Goal: Check status: Check status

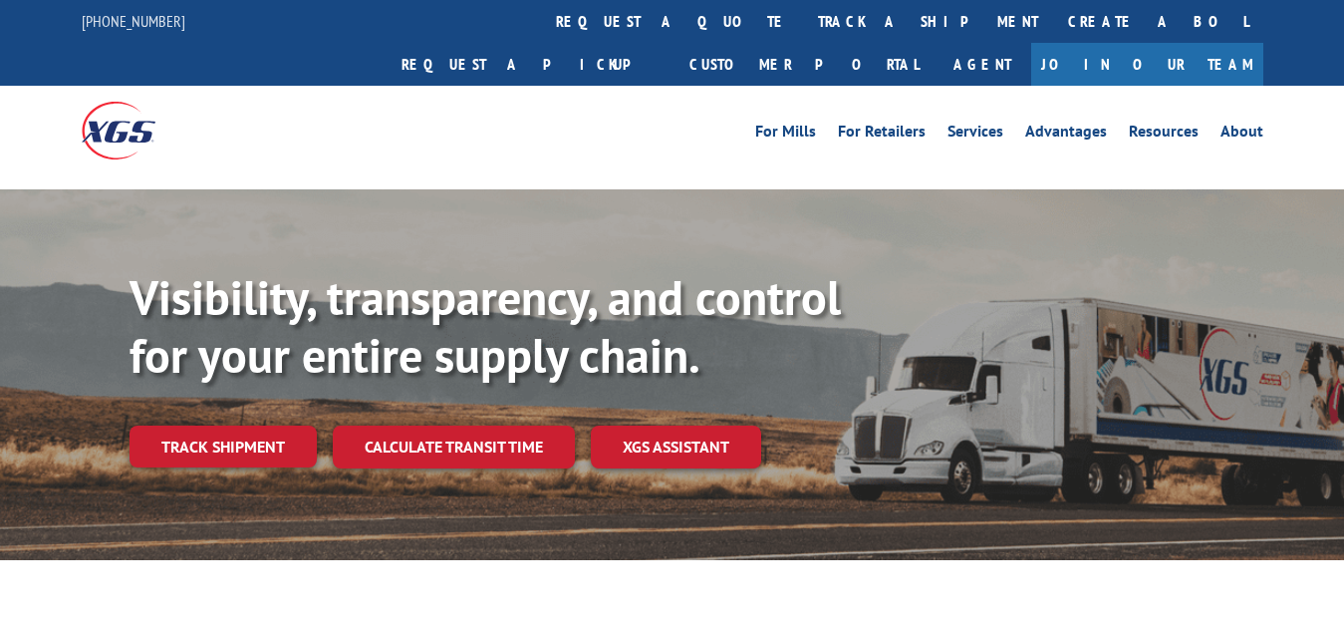
scroll to position [102, 0]
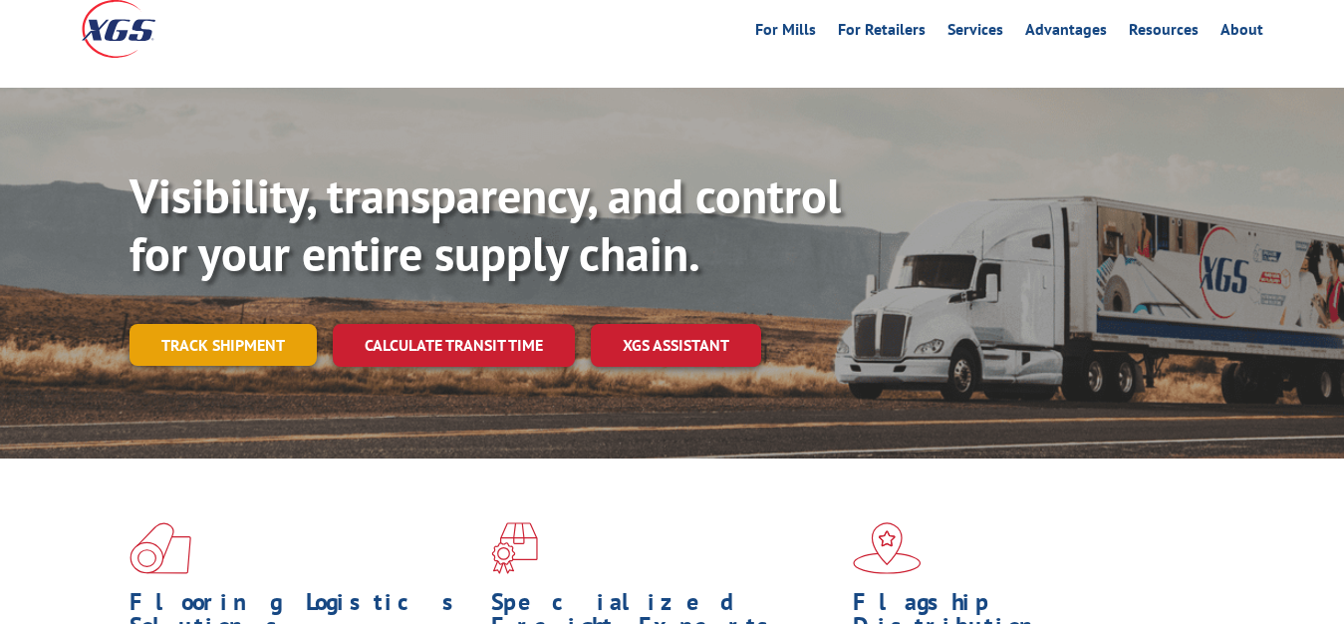
click at [212, 324] on link "Track shipment" at bounding box center [223, 345] width 187 height 42
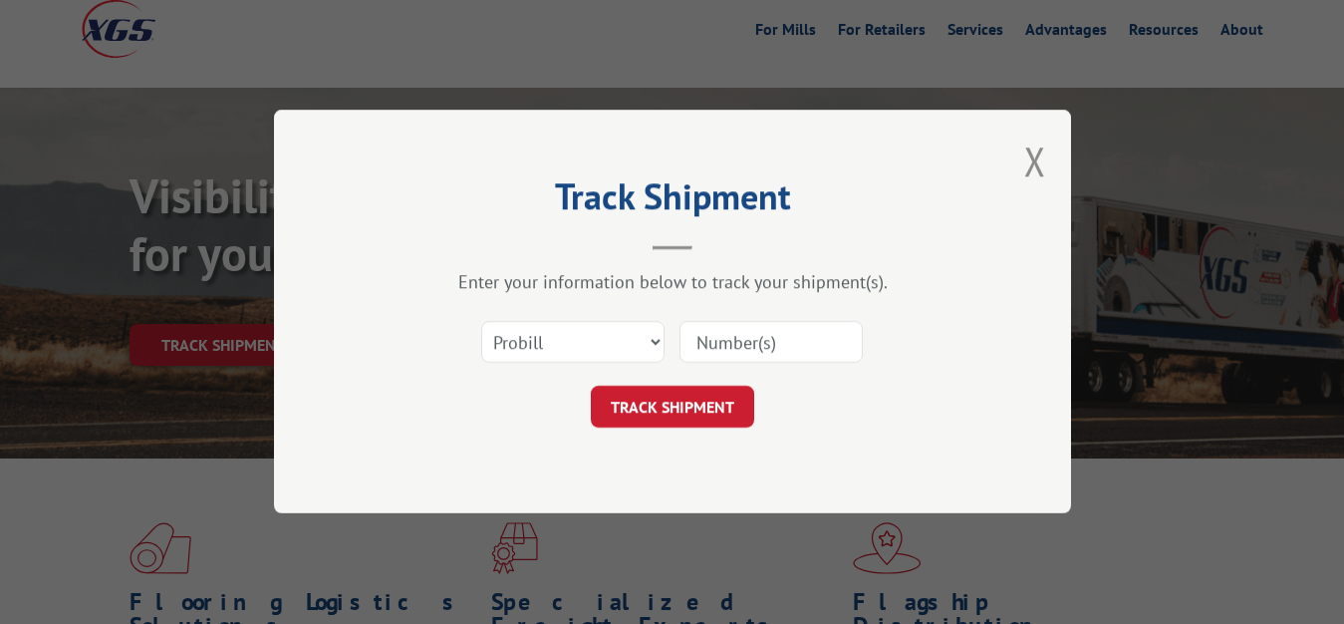
click at [547, 366] on div "Select category... Probill BOL PO" at bounding box center [673, 343] width 598 height 66
click at [481, 322] on select "Select category... Probill BOL PO" at bounding box center [572, 343] width 183 height 42
select select "bol"
click option "BOL" at bounding box center [0, 0] width 0 height 0
click at [758, 330] on input at bounding box center [771, 343] width 183 height 42
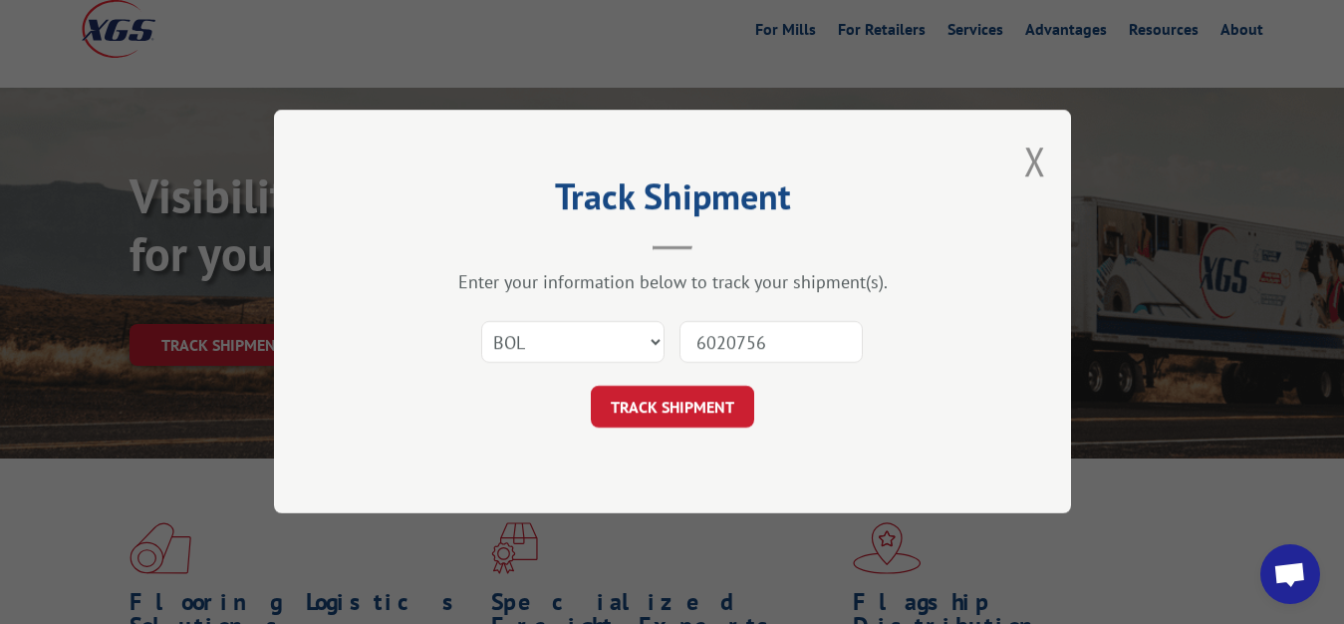
type input "6020756"
click button "TRACK SHIPMENT" at bounding box center [672, 408] width 163 height 42
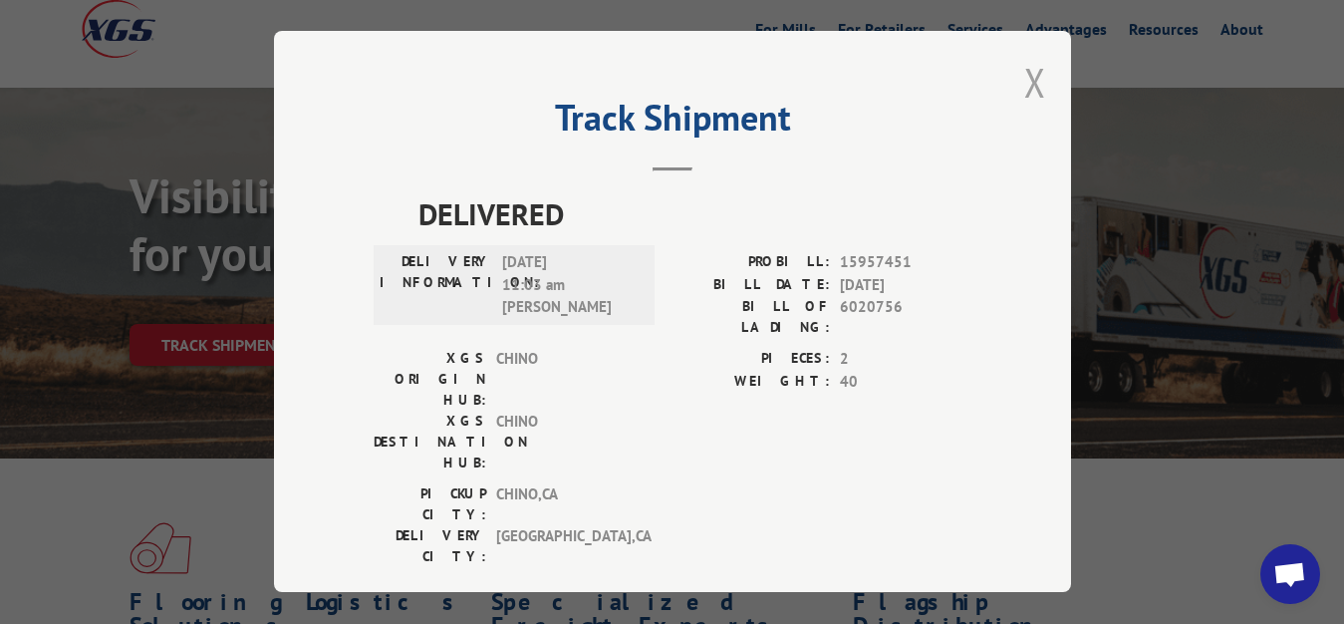
click at [1024, 84] on button "Close modal" at bounding box center [1035, 82] width 22 height 53
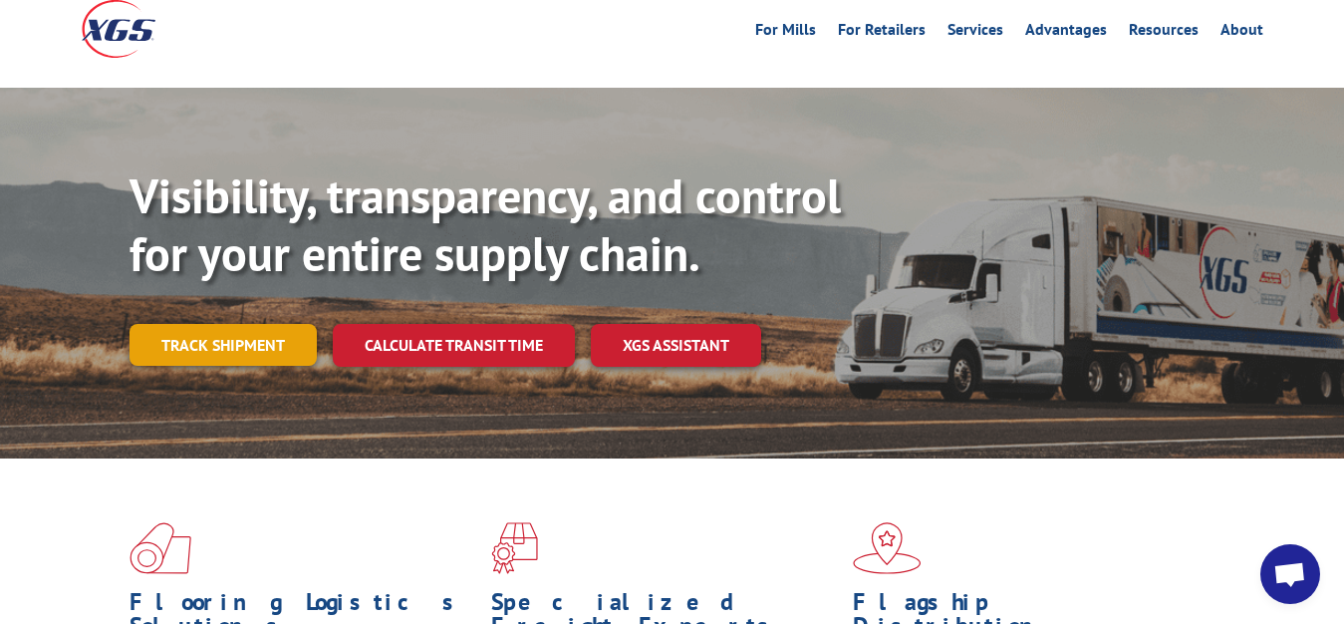
click at [208, 324] on link "Track shipment" at bounding box center [223, 345] width 187 height 42
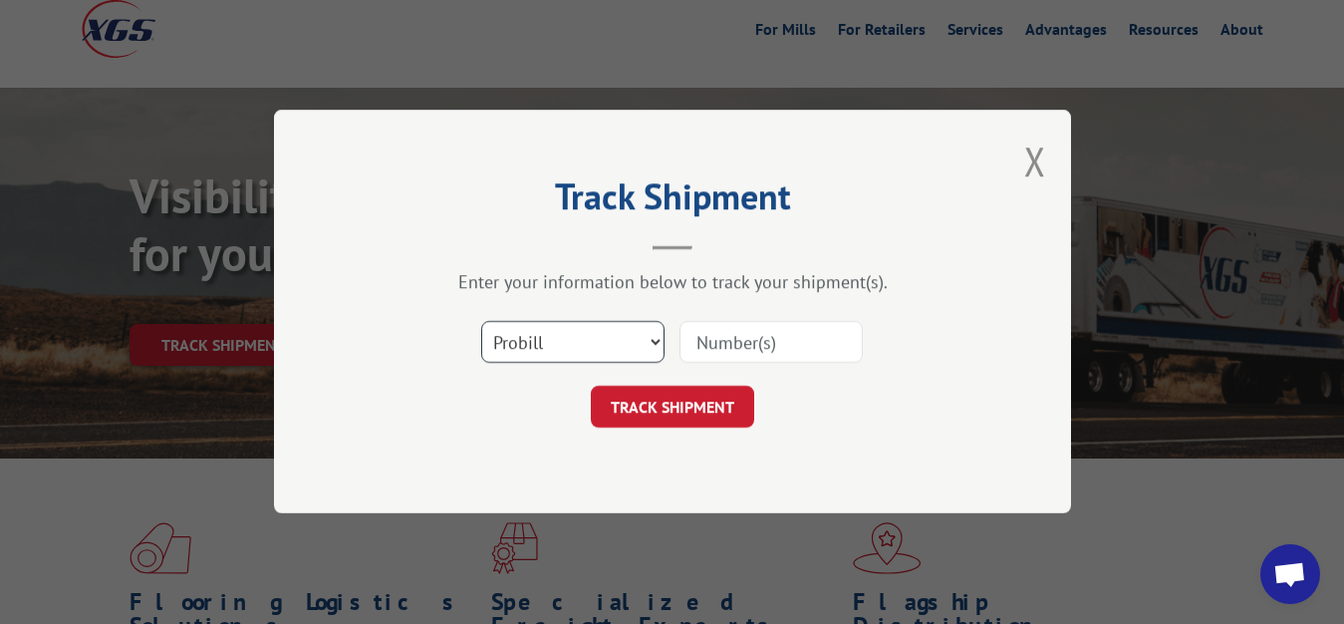
click at [481, 322] on select "Select category... Probill BOL PO" at bounding box center [572, 343] width 183 height 42
select select "bol"
click option "BOL" at bounding box center [0, 0] width 0 height 0
drag, startPoint x: 771, startPoint y: 349, endPoint x: 785, endPoint y: 295, distance: 55.6
click at [771, 344] on input at bounding box center [771, 343] width 183 height 42
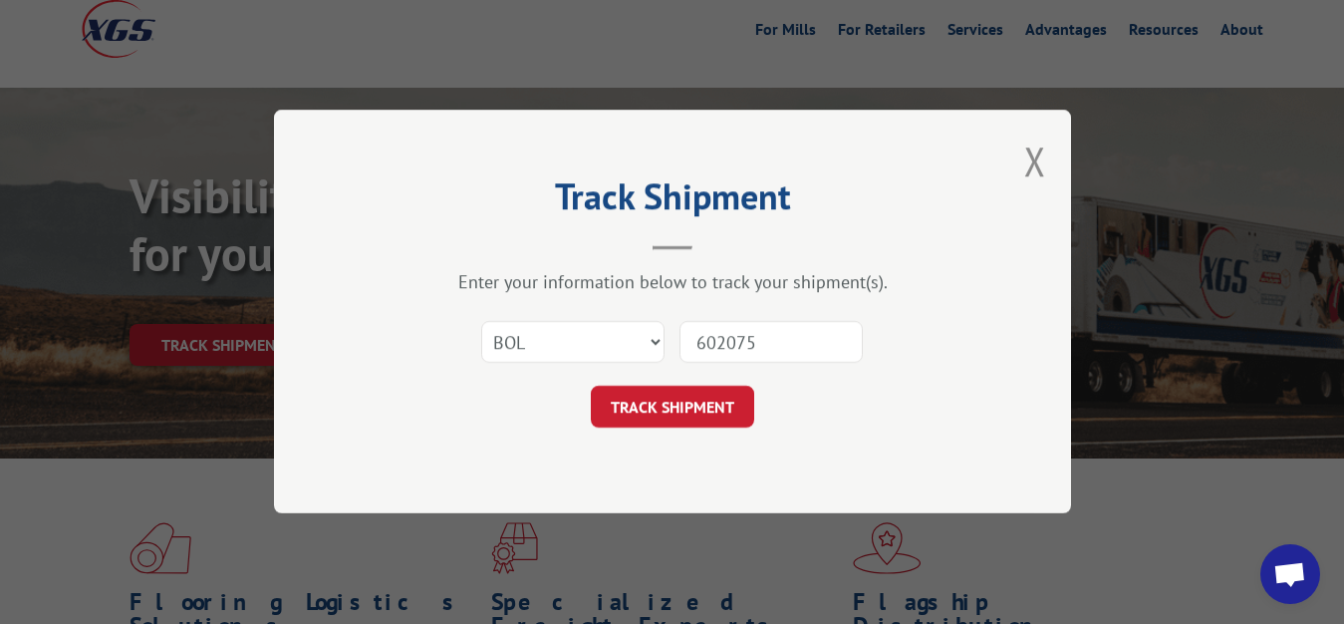
type input "6020757"
click button "TRACK SHIPMENT" at bounding box center [672, 408] width 163 height 42
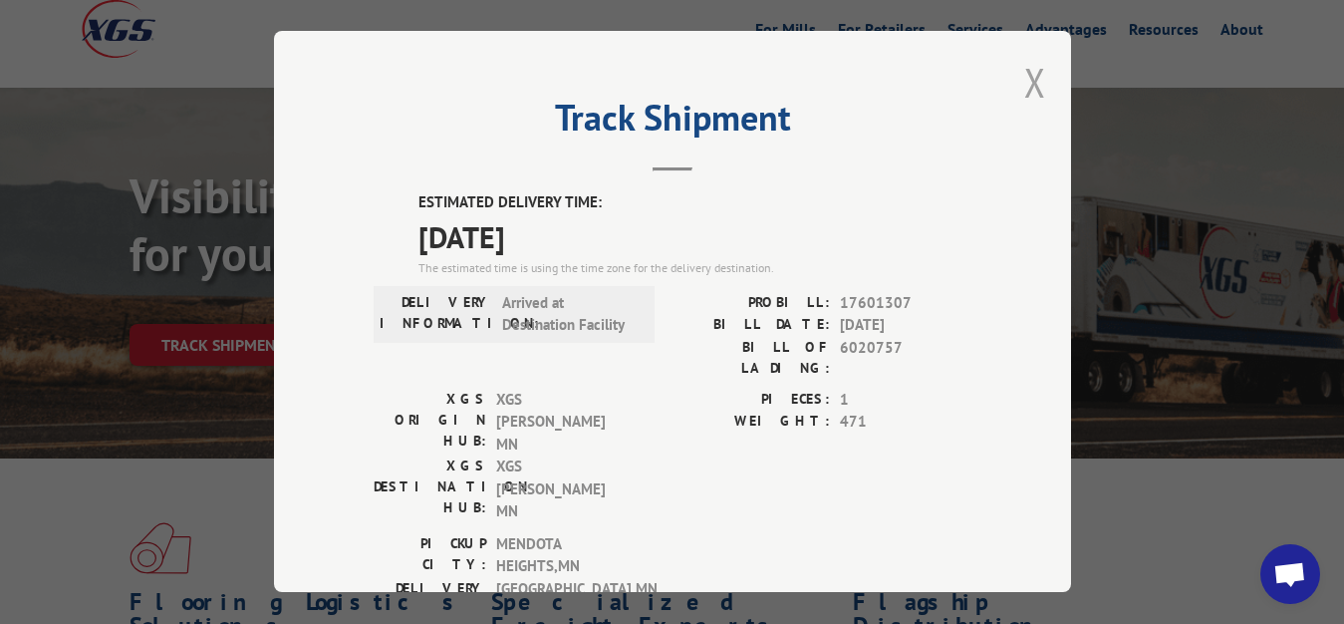
click at [1024, 79] on button "Close modal" at bounding box center [1035, 82] width 22 height 53
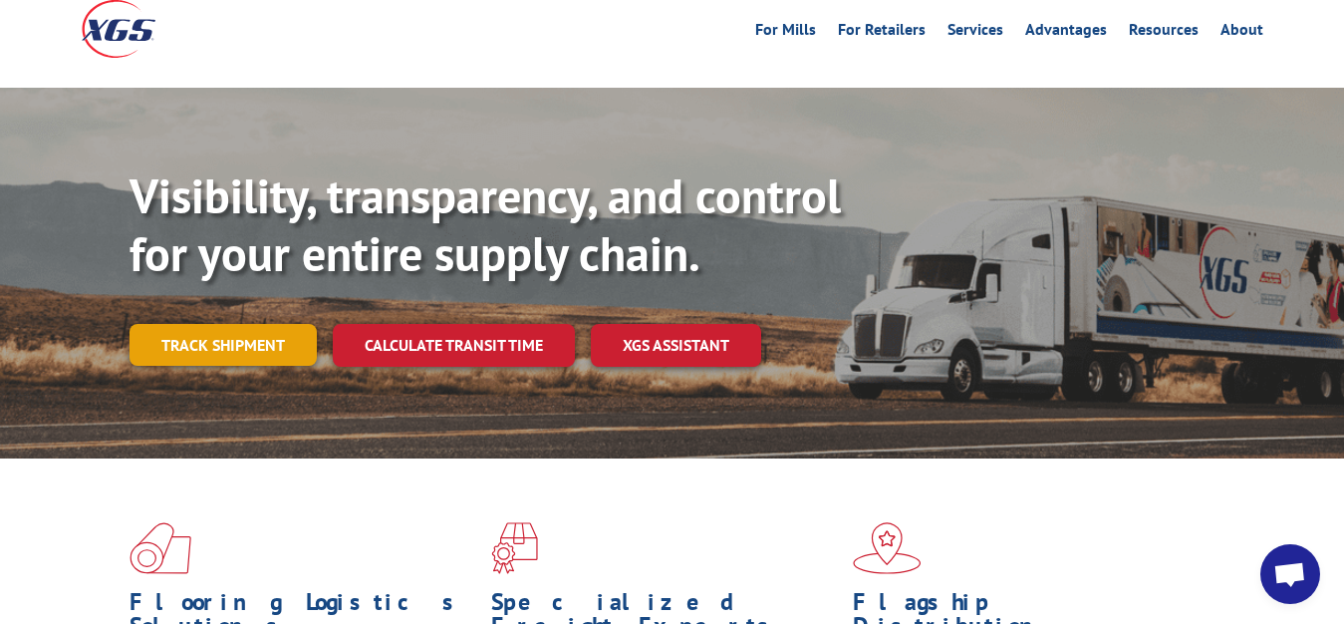
click at [239, 324] on link "Track shipment" at bounding box center [223, 345] width 187 height 42
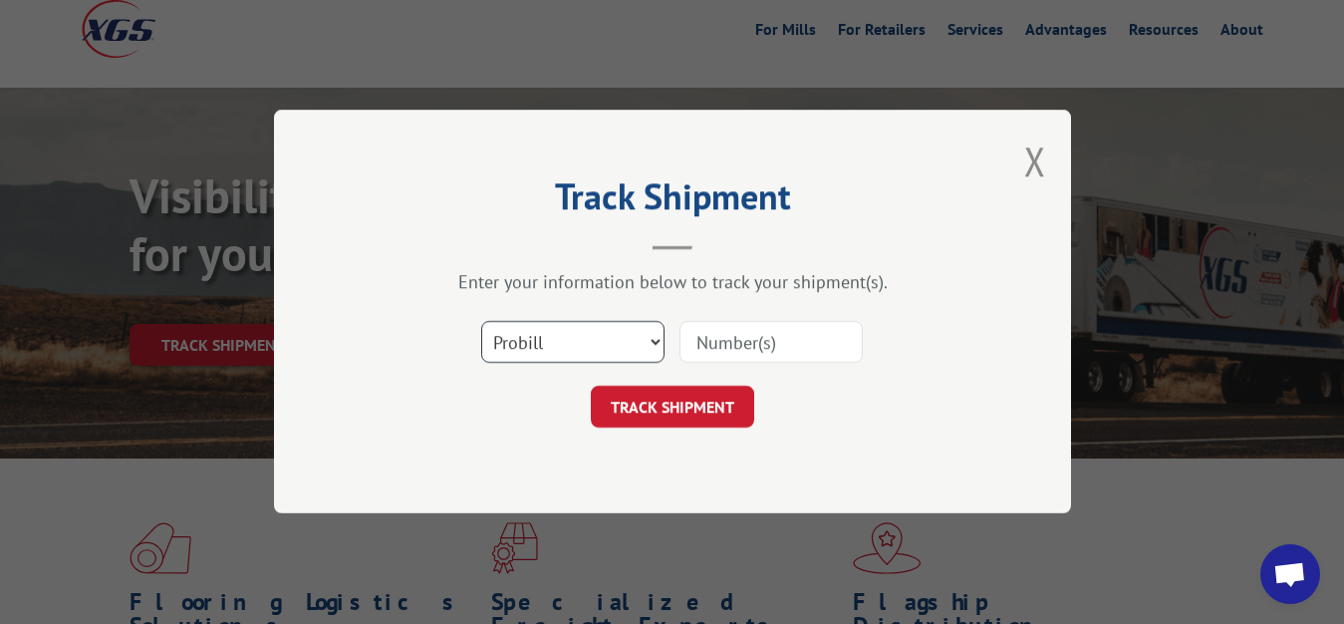
click at [481, 322] on select "Select category... Probill BOL PO" at bounding box center [572, 343] width 183 height 42
select select "bol"
click option "BOL" at bounding box center [0, 0] width 0 height 0
drag, startPoint x: 752, startPoint y: 352, endPoint x: 758, endPoint y: 311, distance: 41.3
click at [752, 351] on input at bounding box center [771, 343] width 183 height 42
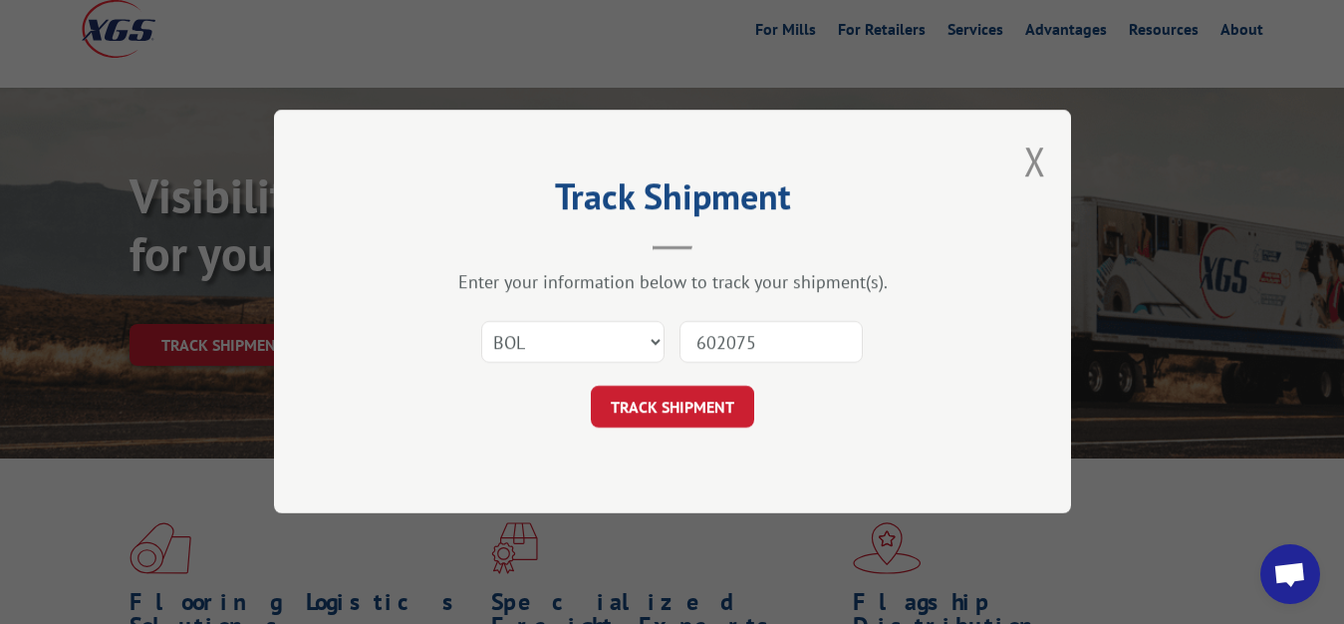
type input "6020754"
click button "TRACK SHIPMENT" at bounding box center [672, 408] width 163 height 42
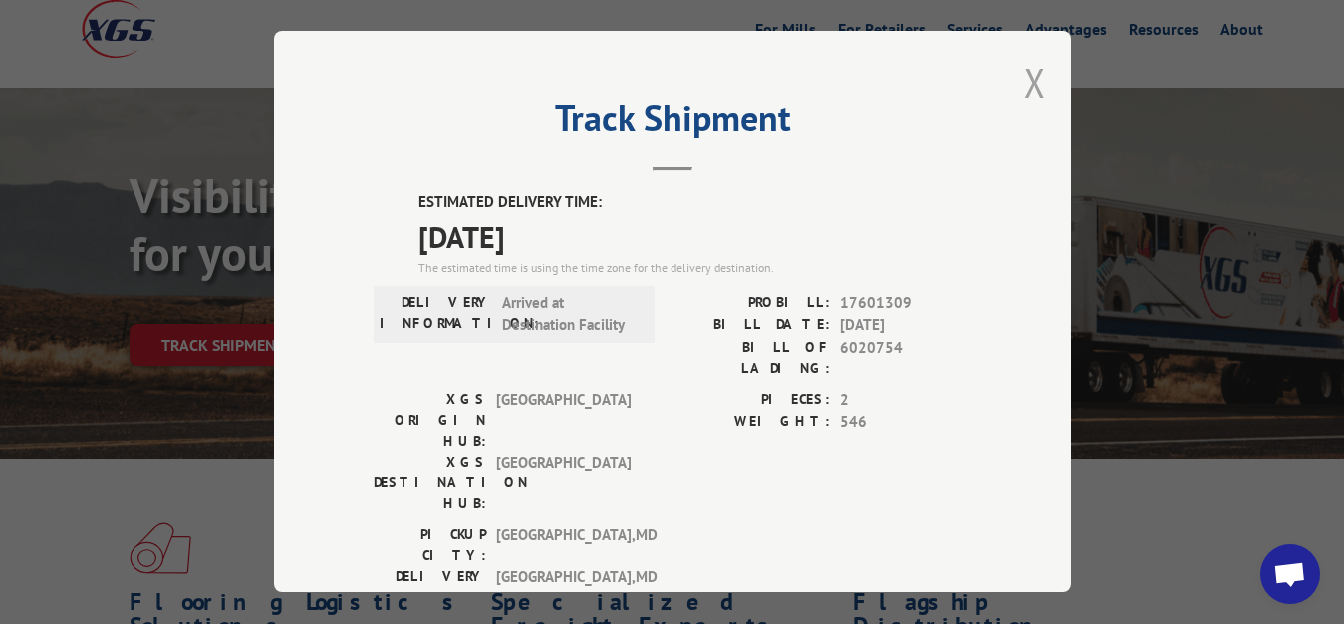
click at [1024, 69] on button "Close modal" at bounding box center [1035, 82] width 22 height 53
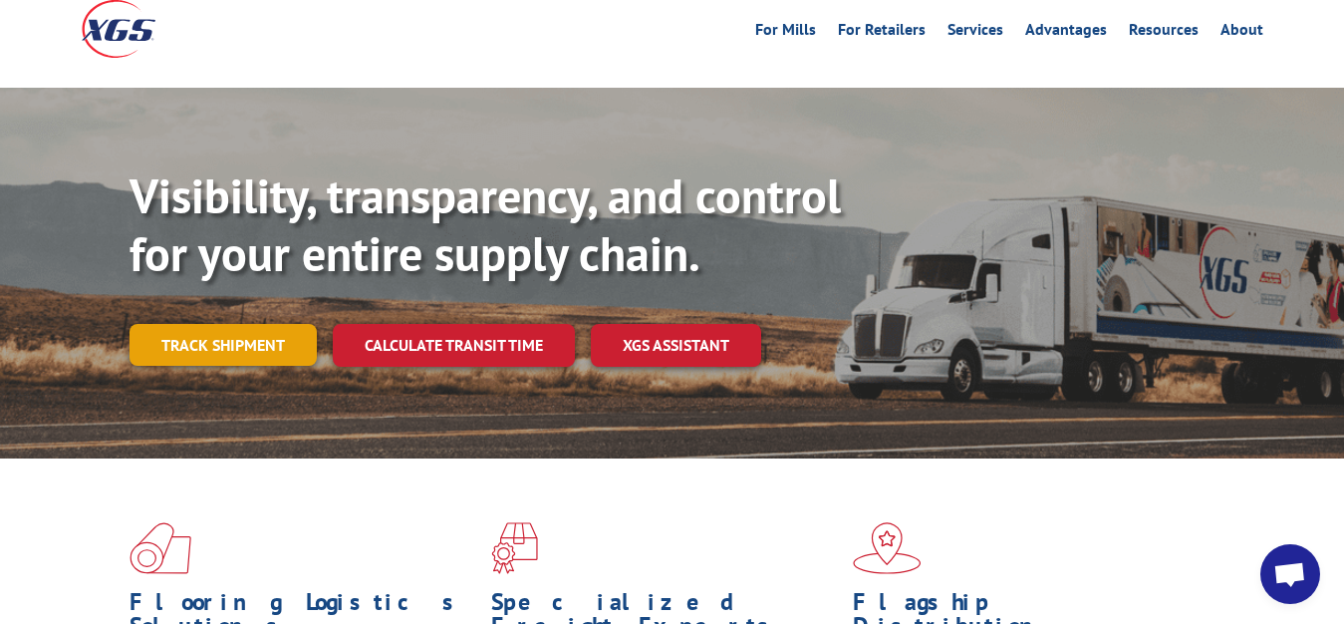
click at [229, 324] on link "Track shipment" at bounding box center [223, 345] width 187 height 42
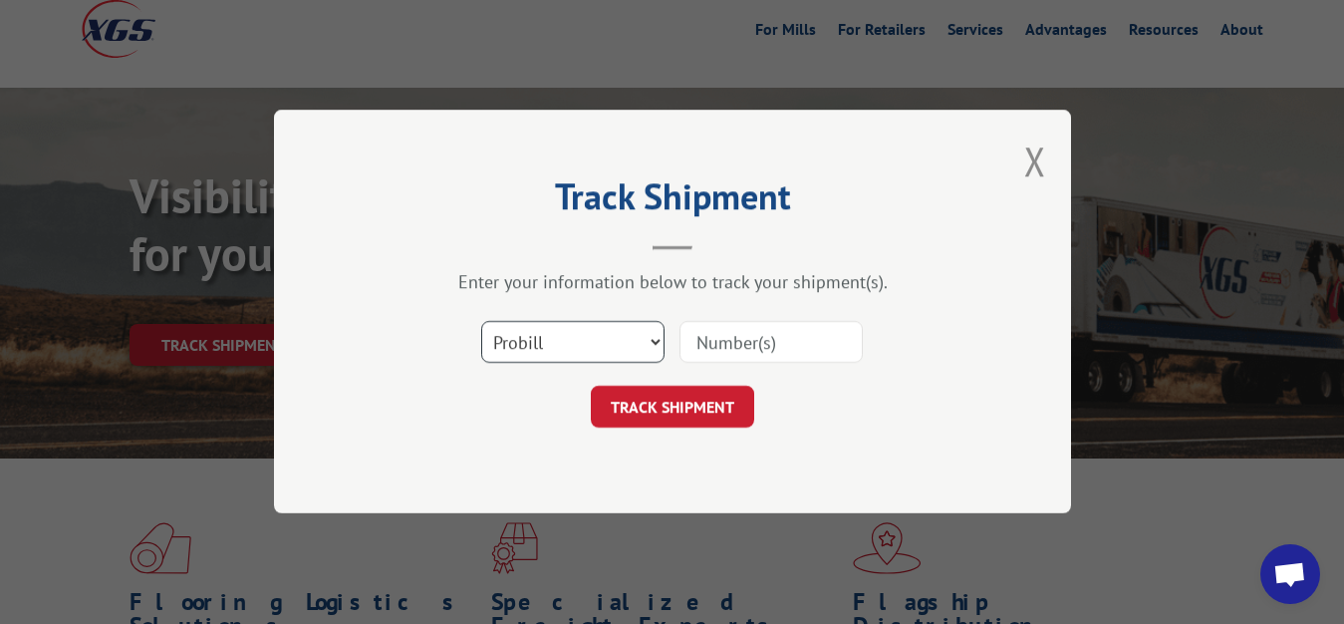
click at [481, 322] on select "Select category... Probill BOL PO" at bounding box center [572, 343] width 183 height 42
select select "bol"
click option "BOL" at bounding box center [0, 0] width 0 height 0
drag, startPoint x: 773, startPoint y: 345, endPoint x: 800, endPoint y: 297, distance: 54.9
click at [773, 337] on input at bounding box center [771, 343] width 183 height 42
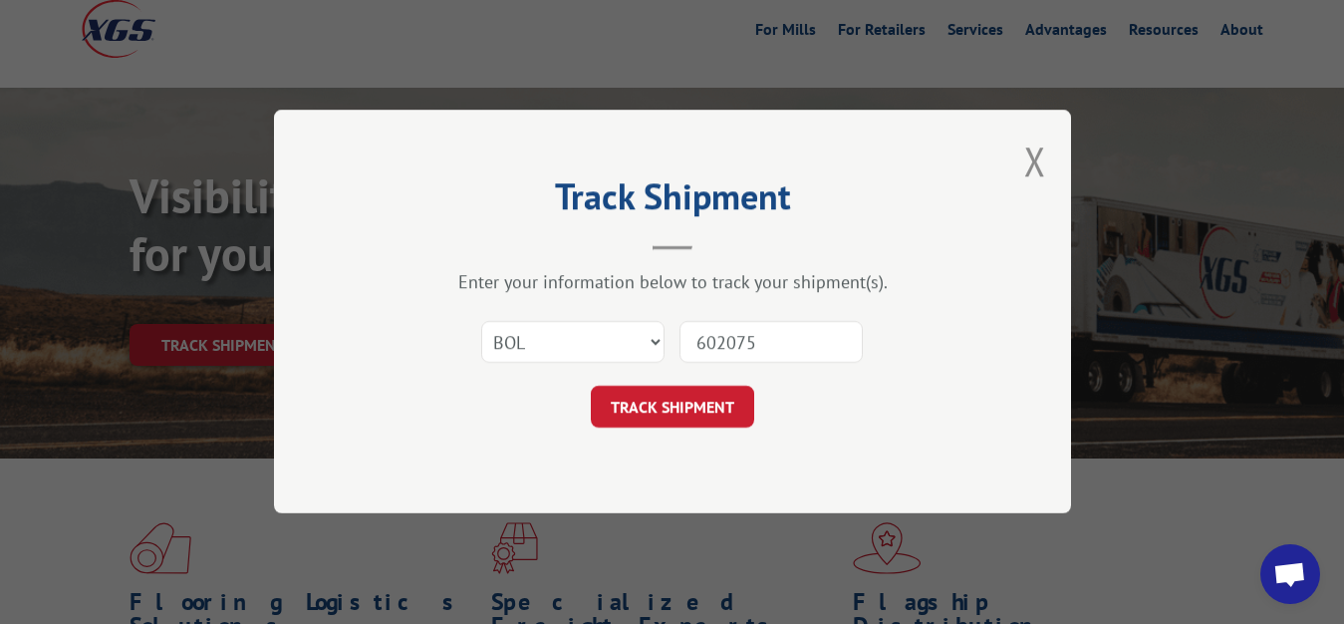
type input "6020755"
click button "TRACK SHIPMENT" at bounding box center [672, 408] width 163 height 42
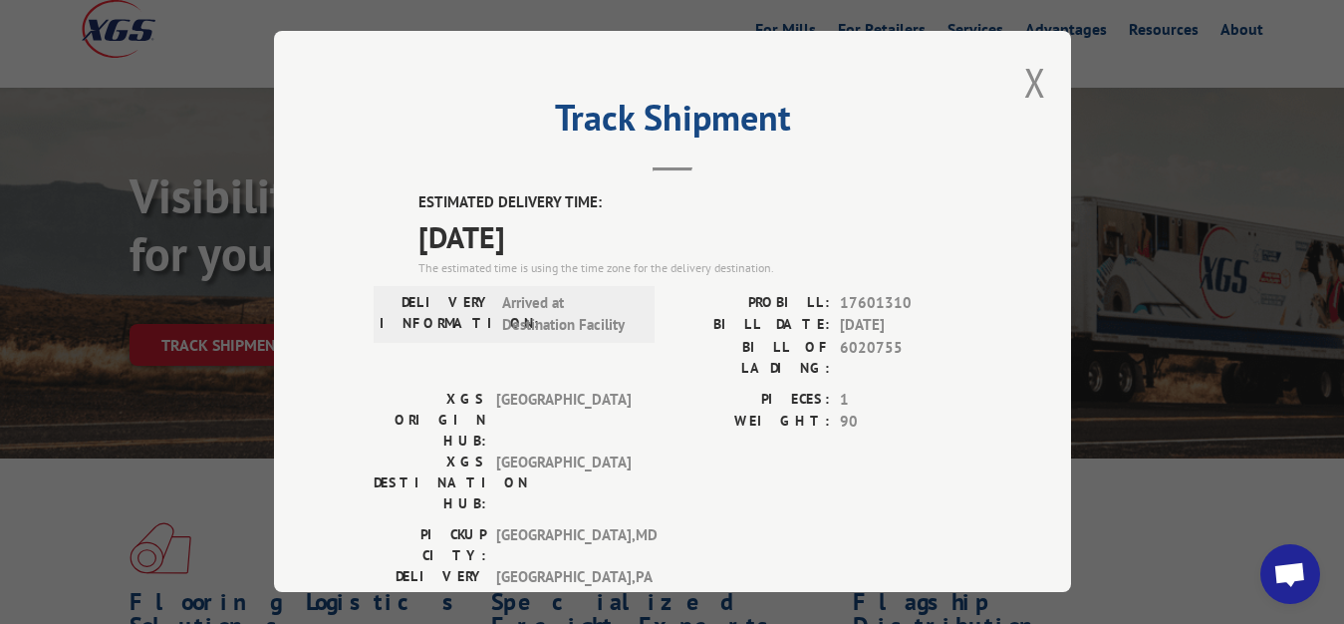
drag, startPoint x: 1022, startPoint y: 82, endPoint x: 655, endPoint y: 226, distance: 395.0
click at [1024, 85] on button "Close modal" at bounding box center [1035, 82] width 22 height 53
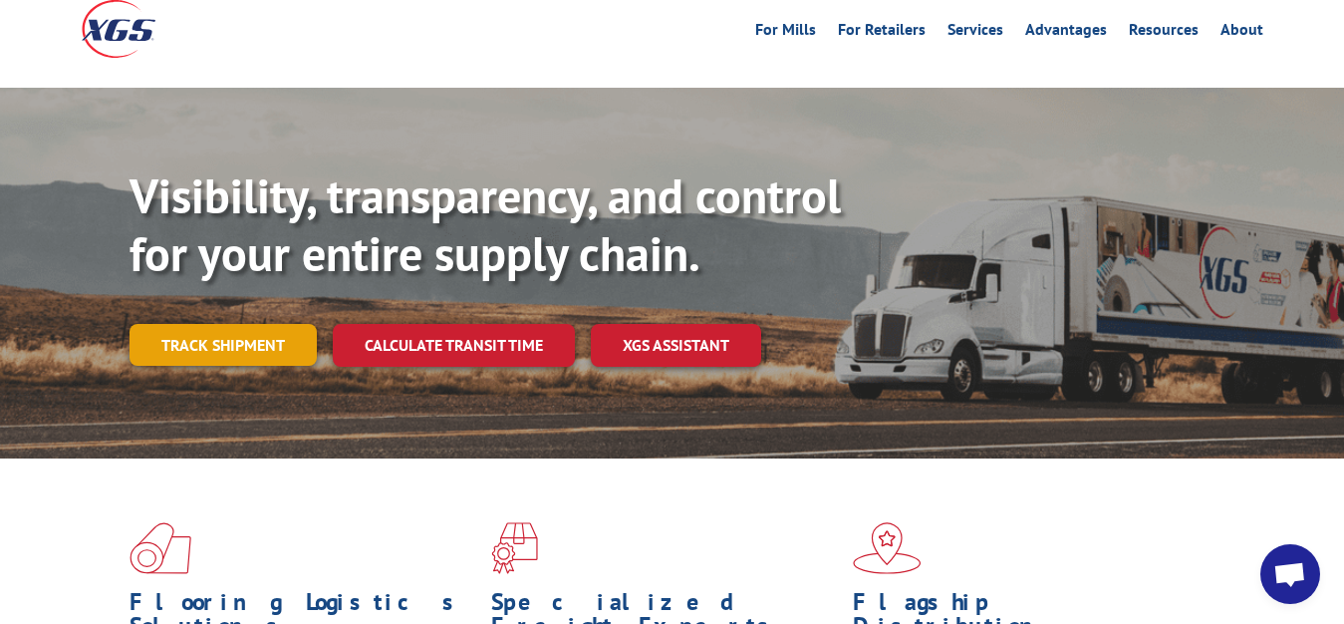
click at [131, 324] on link "Track shipment" at bounding box center [223, 345] width 187 height 42
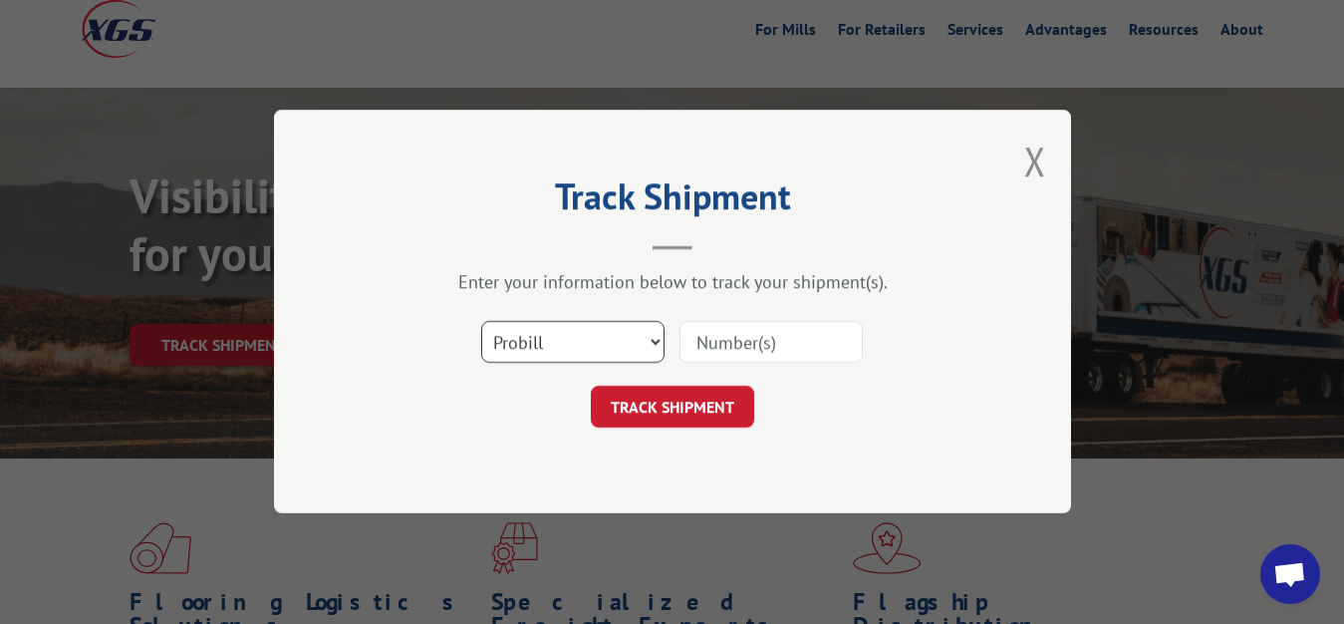
click at [481, 322] on select "Select category... Probill BOL PO" at bounding box center [572, 343] width 183 height 42
select select "bol"
click option "BOL" at bounding box center [0, 0] width 0 height 0
click at [770, 333] on input at bounding box center [771, 343] width 183 height 42
type input "6020758"
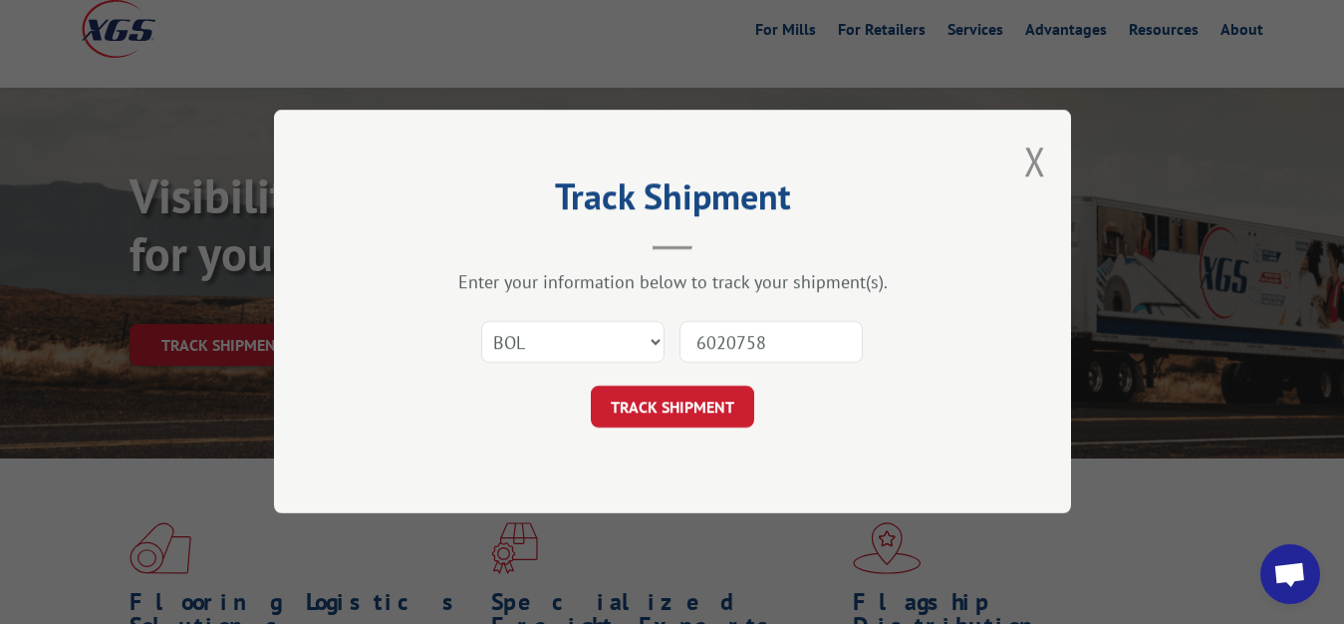
click button "TRACK SHIPMENT" at bounding box center [672, 408] width 163 height 42
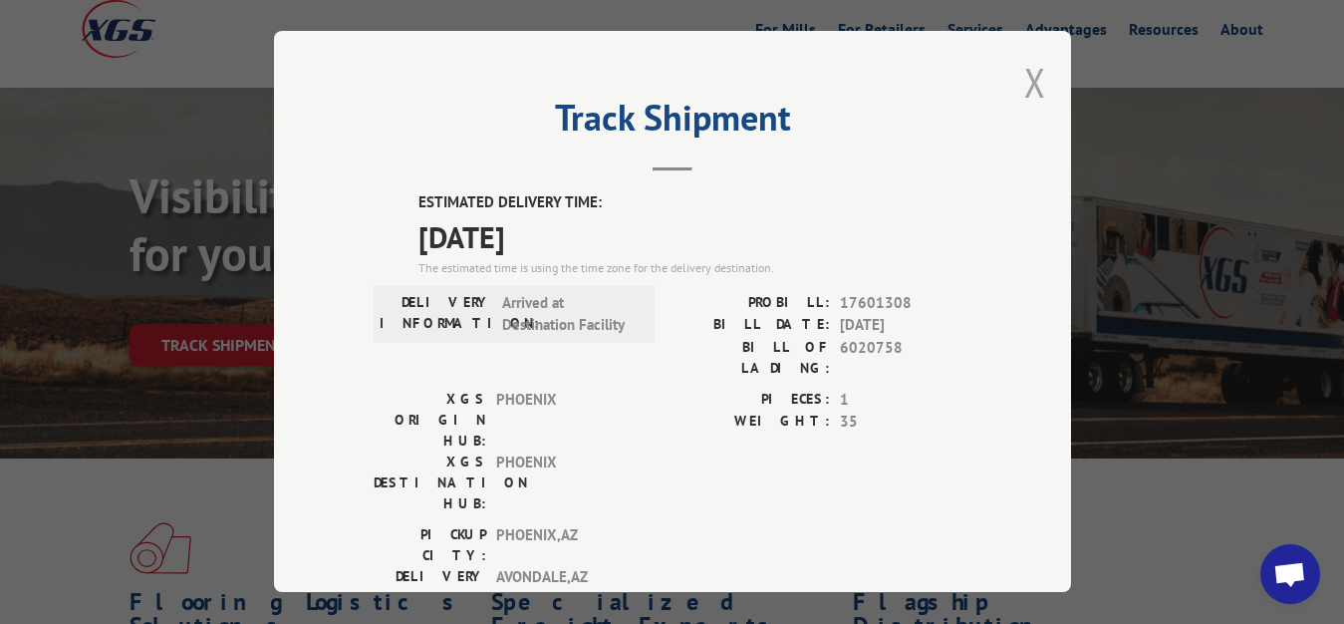
click at [1024, 76] on button "Close modal" at bounding box center [1035, 82] width 22 height 53
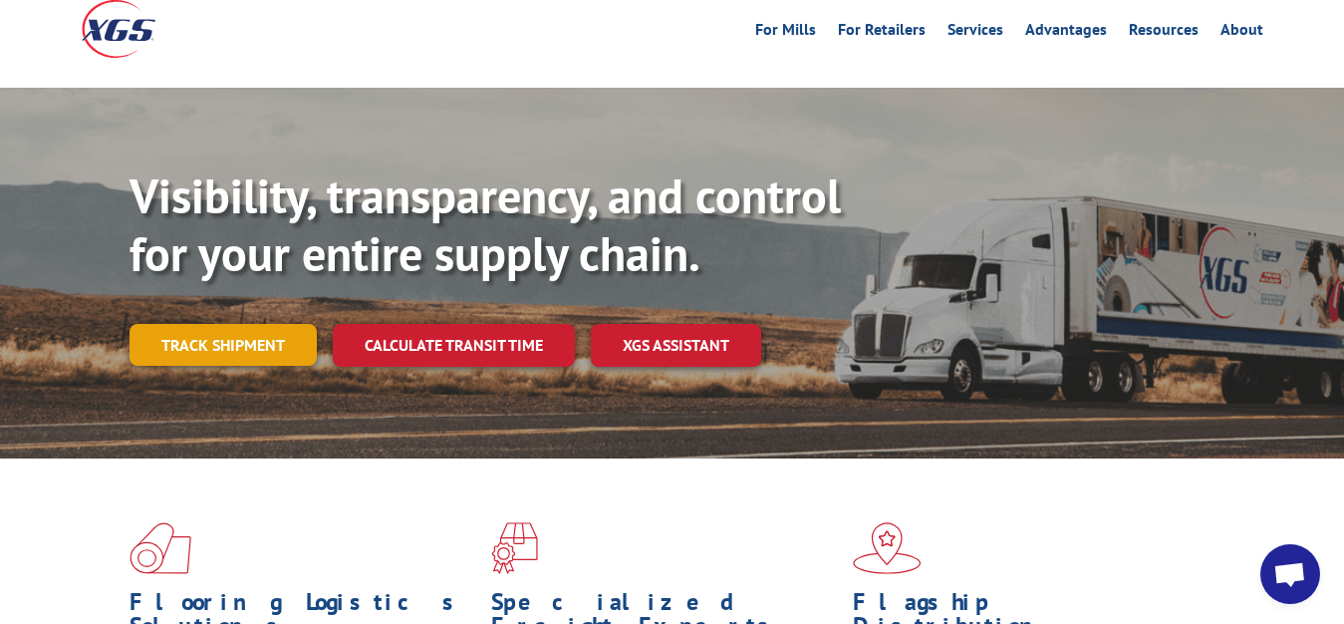
click at [217, 324] on link "Track shipment" at bounding box center [223, 345] width 187 height 42
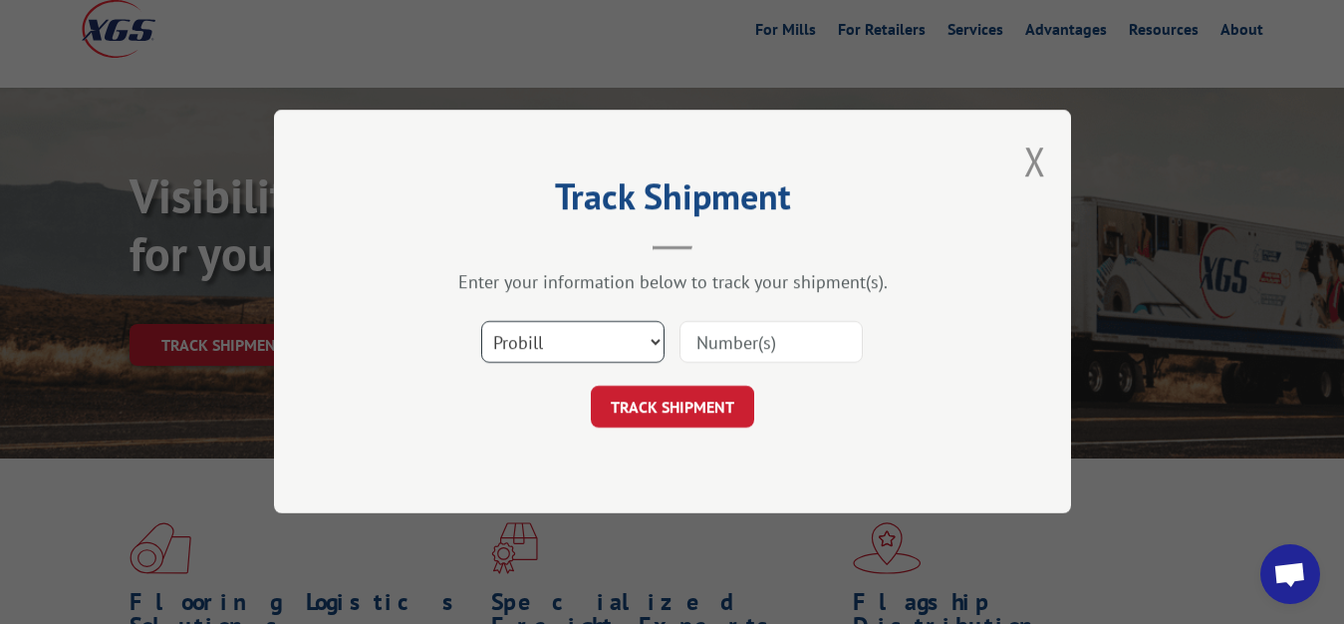
click at [481, 322] on select "Select category... Probill BOL PO" at bounding box center [572, 343] width 183 height 42
select select "bol"
click option "BOL" at bounding box center [0, 0] width 0 height 0
click at [765, 353] on input at bounding box center [771, 343] width 183 height 42
type input "6020915"
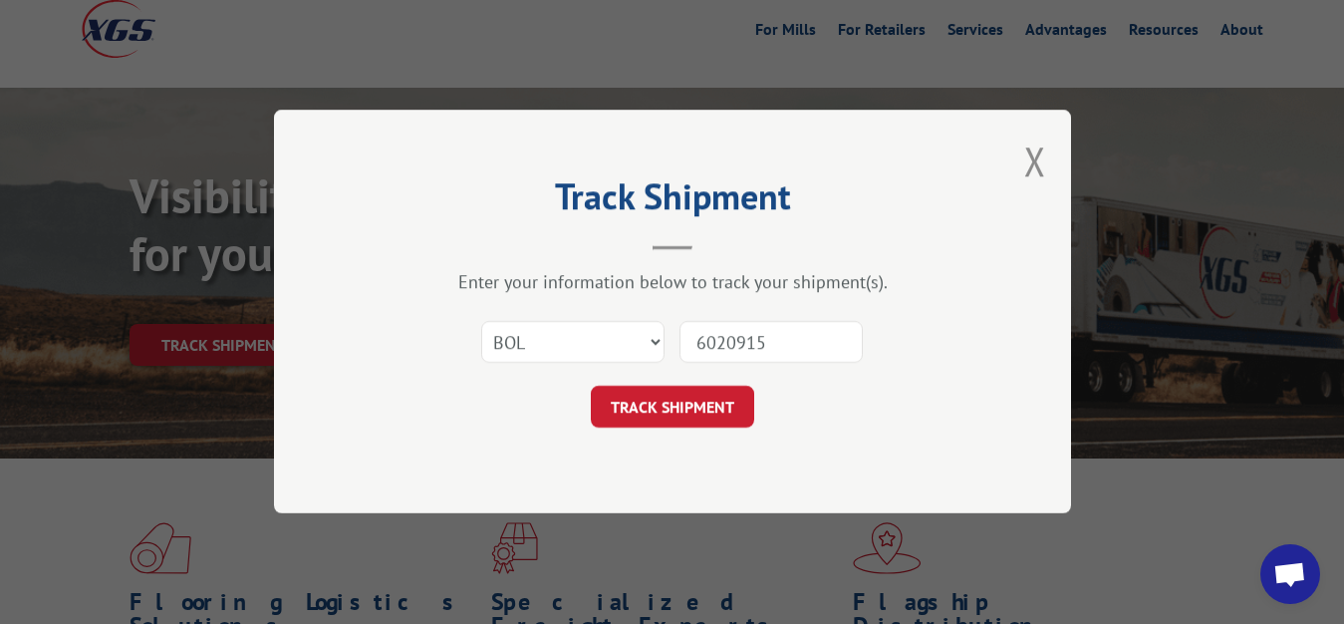
click button "TRACK SHIPMENT" at bounding box center [672, 408] width 163 height 42
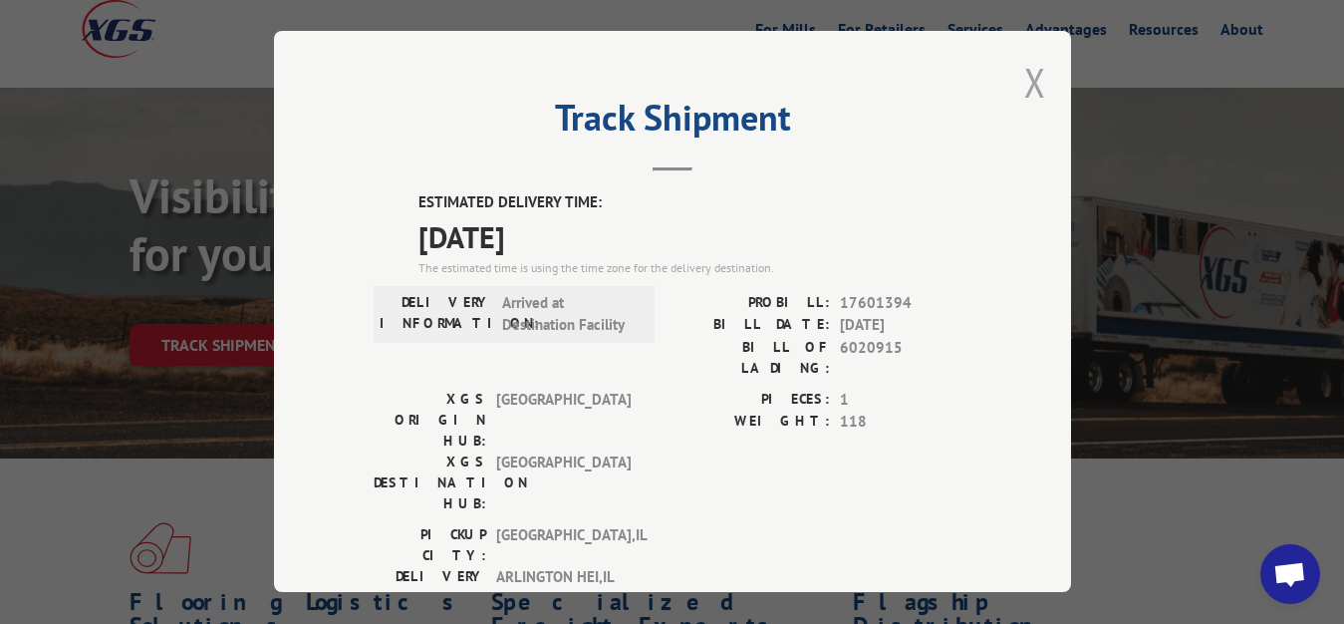
click at [1024, 80] on button "Close modal" at bounding box center [1035, 82] width 22 height 53
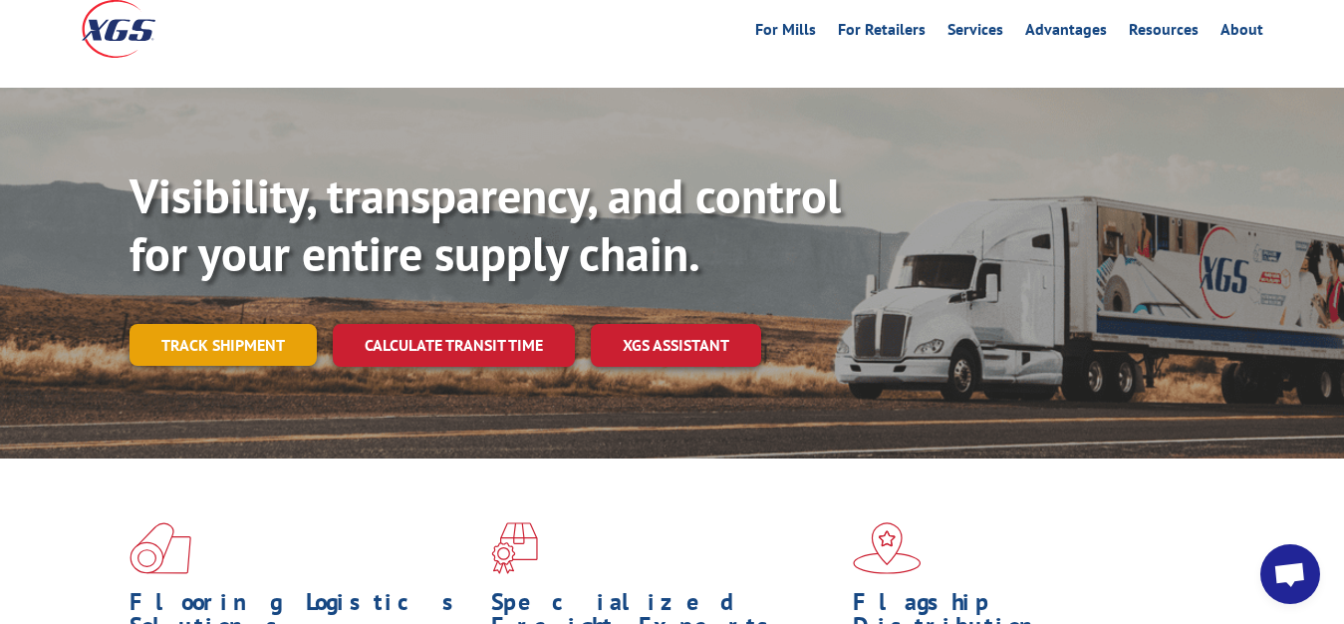
click at [226, 324] on link "Track shipment" at bounding box center [223, 345] width 187 height 42
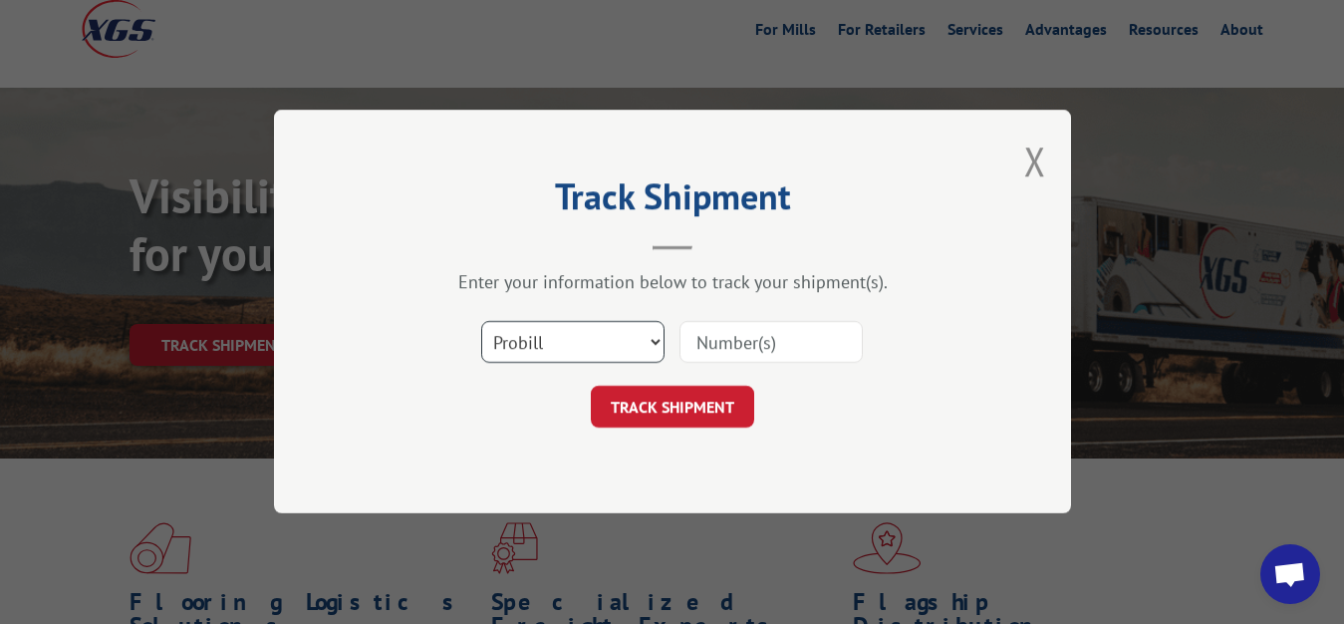
click at [481, 322] on select "Select category... Probill BOL PO" at bounding box center [572, 343] width 183 height 42
select select "bol"
click option "BOL" at bounding box center [0, 0] width 0 height 0
click at [758, 326] on input at bounding box center [771, 343] width 183 height 42
type input "6021329"
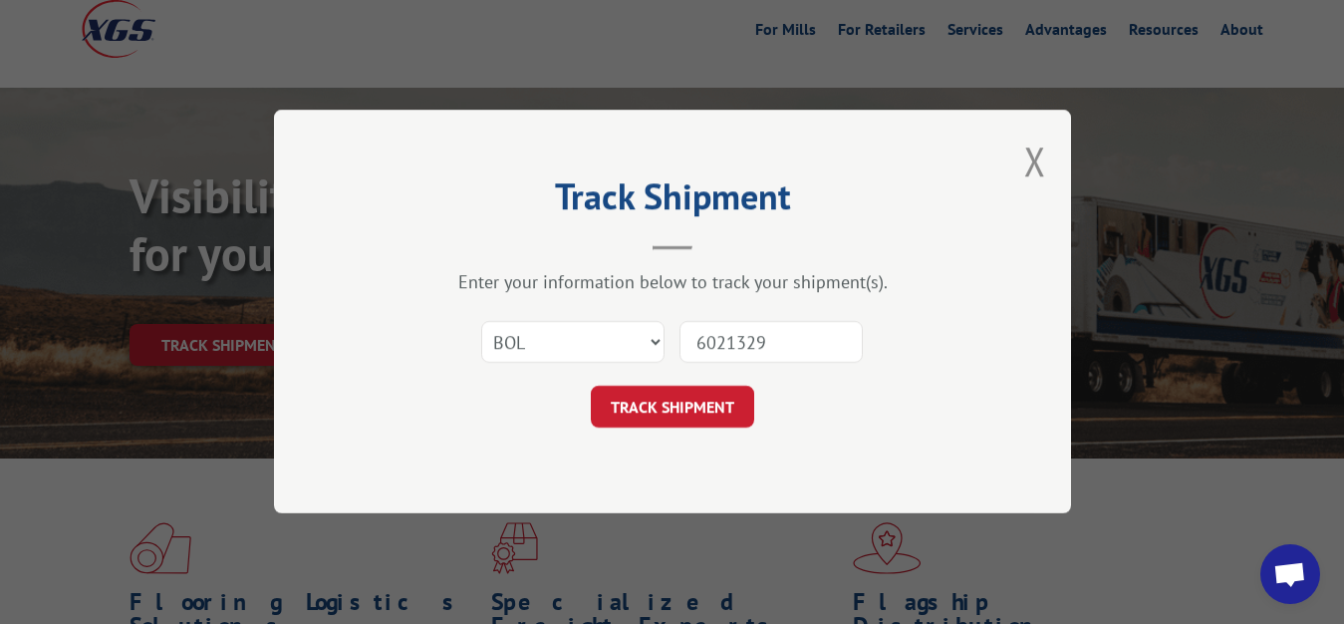
click button "TRACK SHIPMENT" at bounding box center [672, 408] width 163 height 42
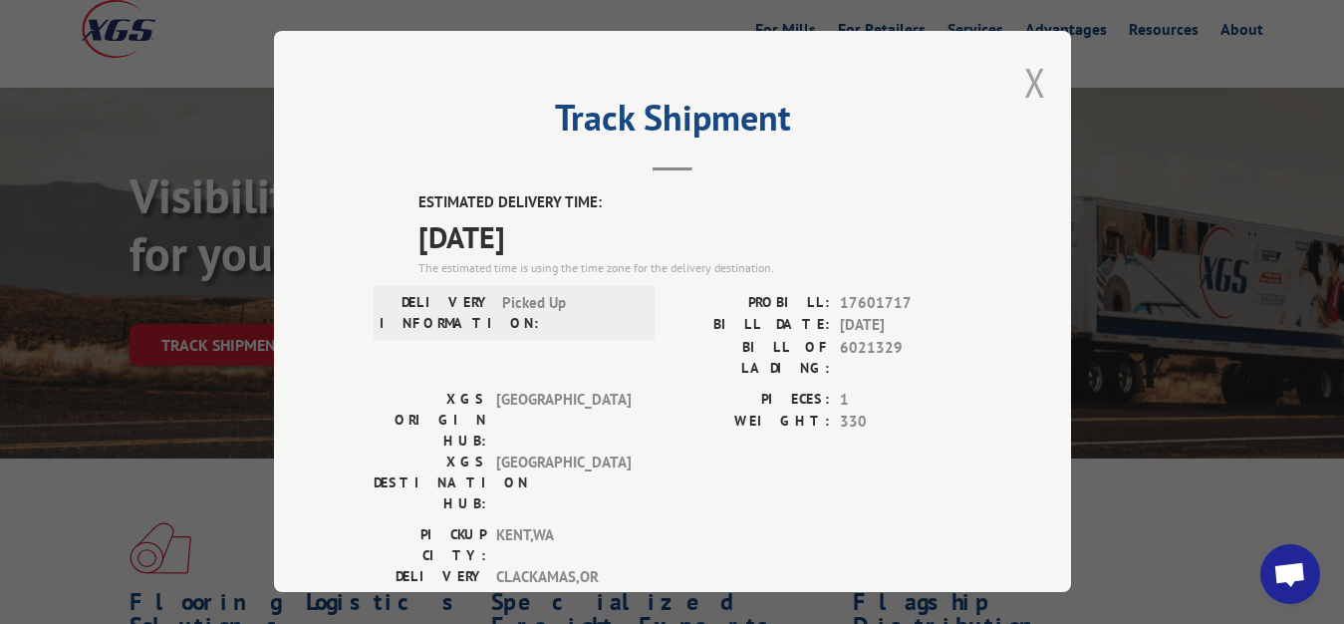
click at [1024, 76] on button "Close modal" at bounding box center [1035, 82] width 22 height 53
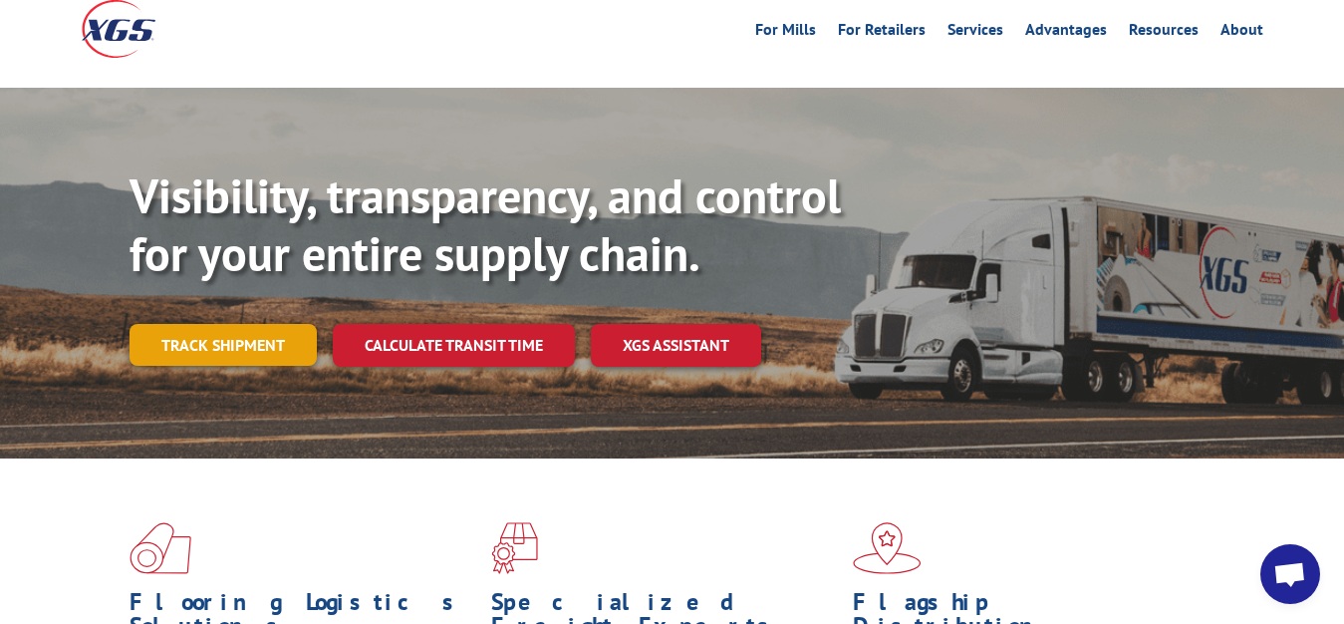
click at [189, 324] on link "Track shipment" at bounding box center [223, 345] width 187 height 42
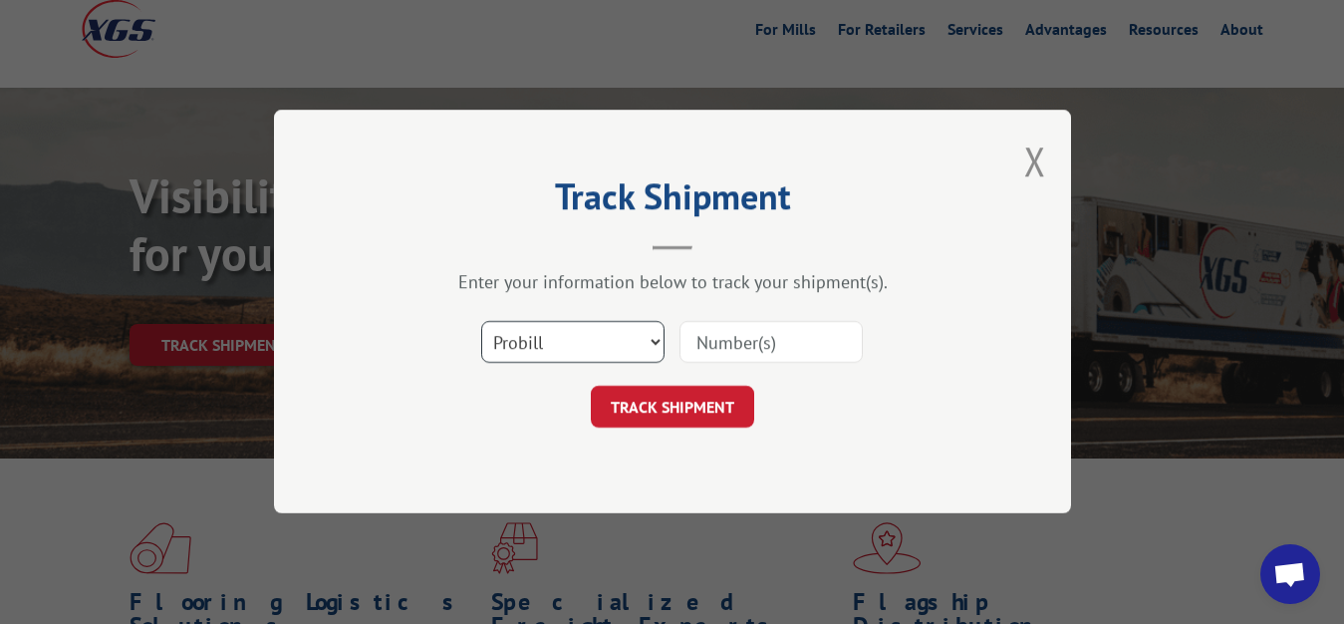
click at [481, 322] on select "Select category... Probill BOL PO" at bounding box center [572, 343] width 183 height 42
select select "bol"
click option "BOL" at bounding box center [0, 0] width 0 height 0
drag, startPoint x: 772, startPoint y: 326, endPoint x: 782, endPoint y: 304, distance: 24.1
click at [772, 322] on input at bounding box center [771, 343] width 183 height 42
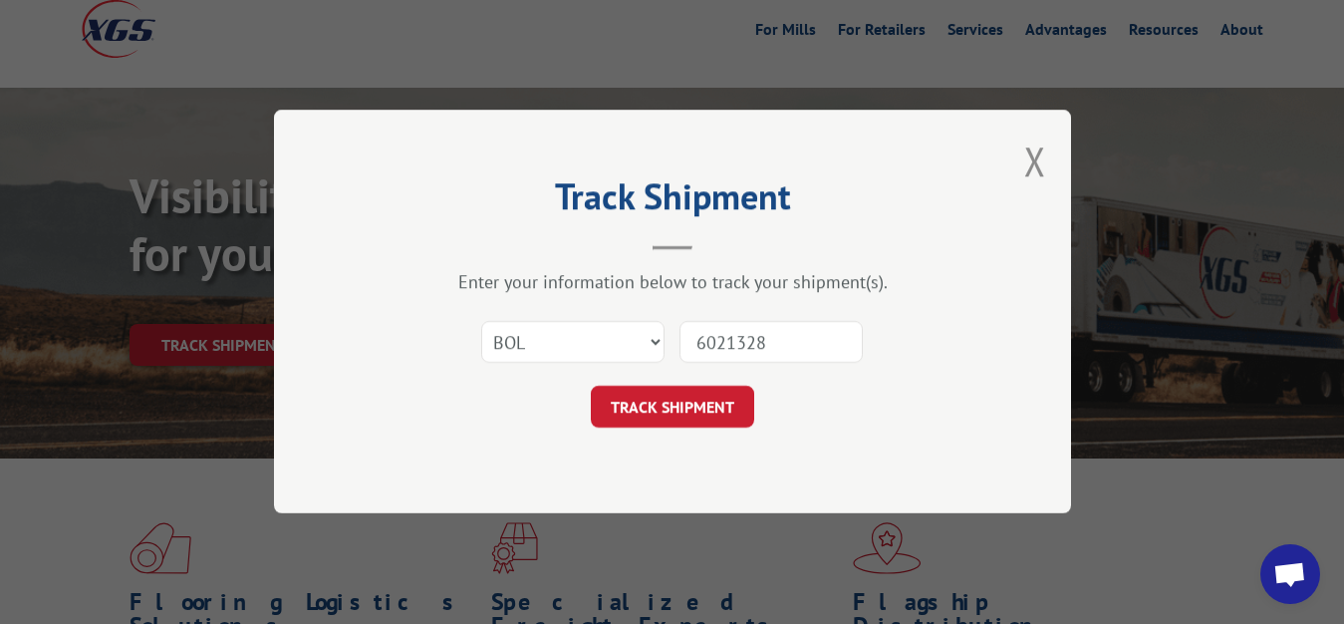
type input "6021328"
click button "TRACK SHIPMENT" at bounding box center [672, 408] width 163 height 42
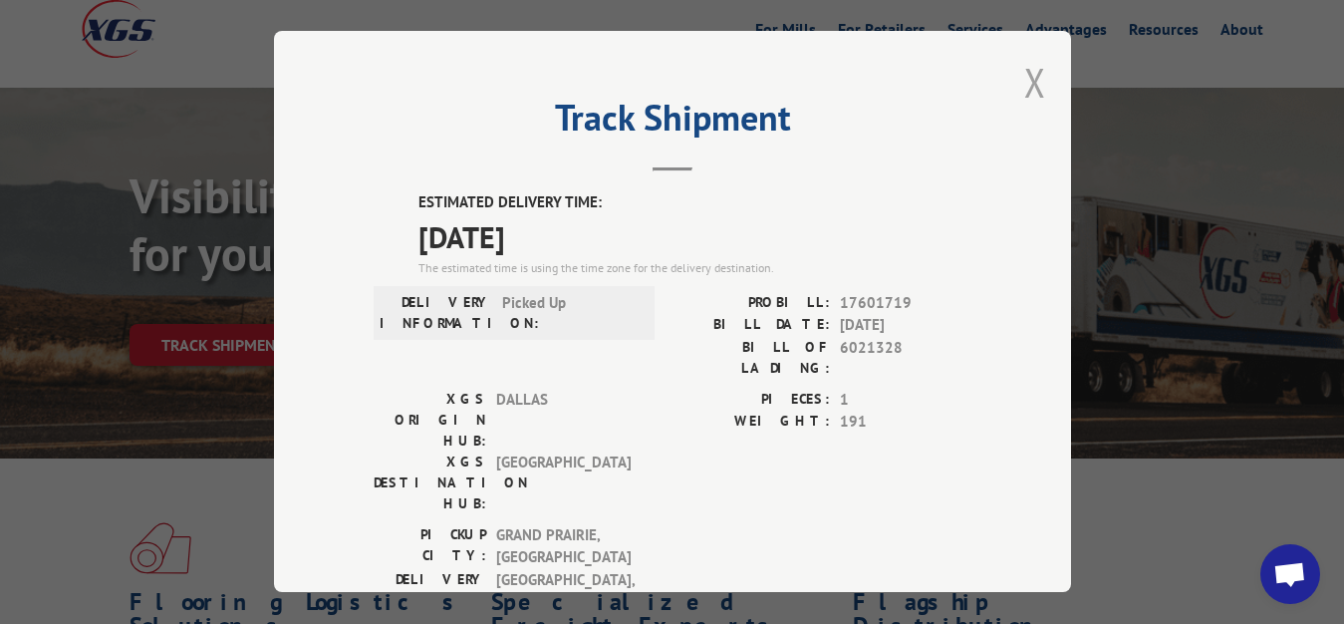
click at [1024, 83] on button "Close modal" at bounding box center [1035, 82] width 22 height 53
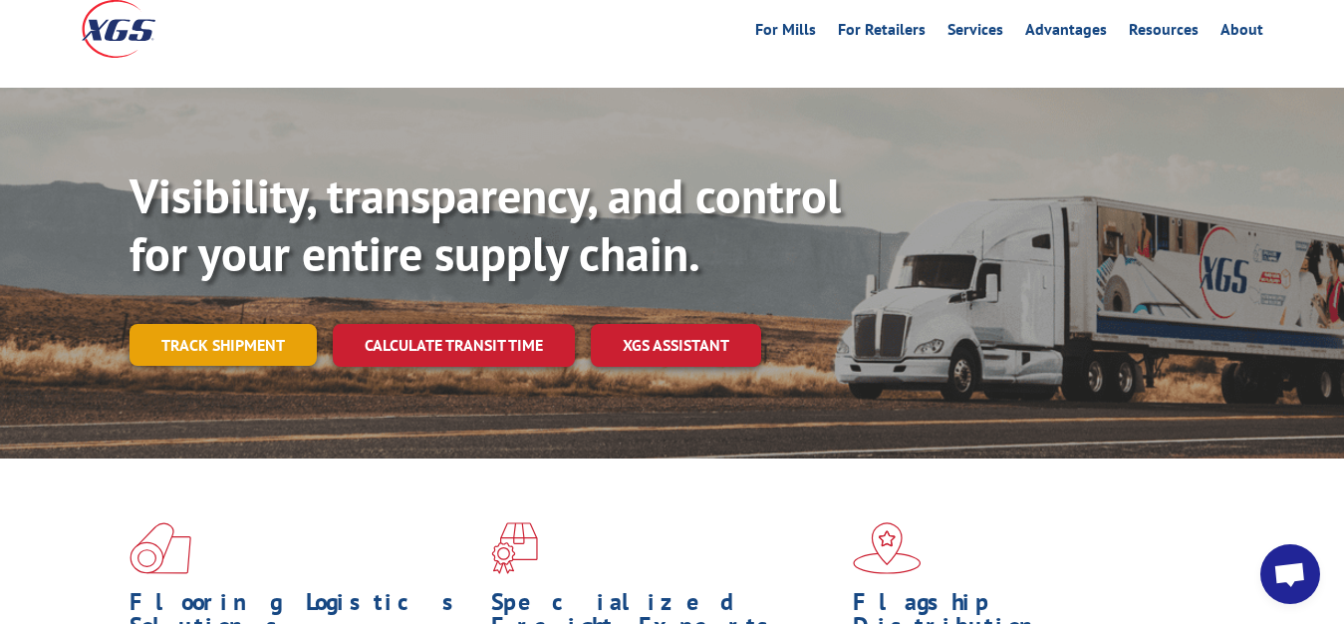
click at [142, 324] on link "Track shipment" at bounding box center [223, 345] width 187 height 42
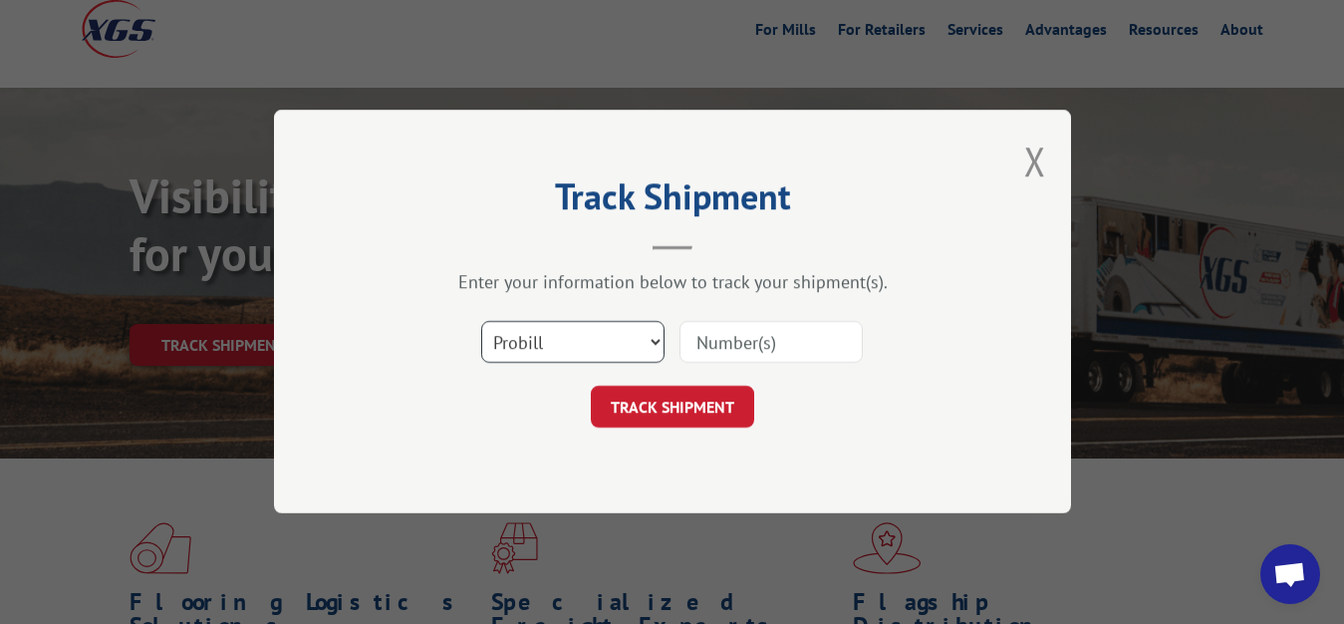
click at [481, 322] on select "Select category... Probill BOL PO" at bounding box center [572, 343] width 183 height 42
select select "bol"
click option "BOL" at bounding box center [0, 0] width 0 height 0
drag, startPoint x: 729, startPoint y: 337, endPoint x: 765, endPoint y: 136, distance: 204.4
click at [734, 322] on input at bounding box center [771, 343] width 183 height 42
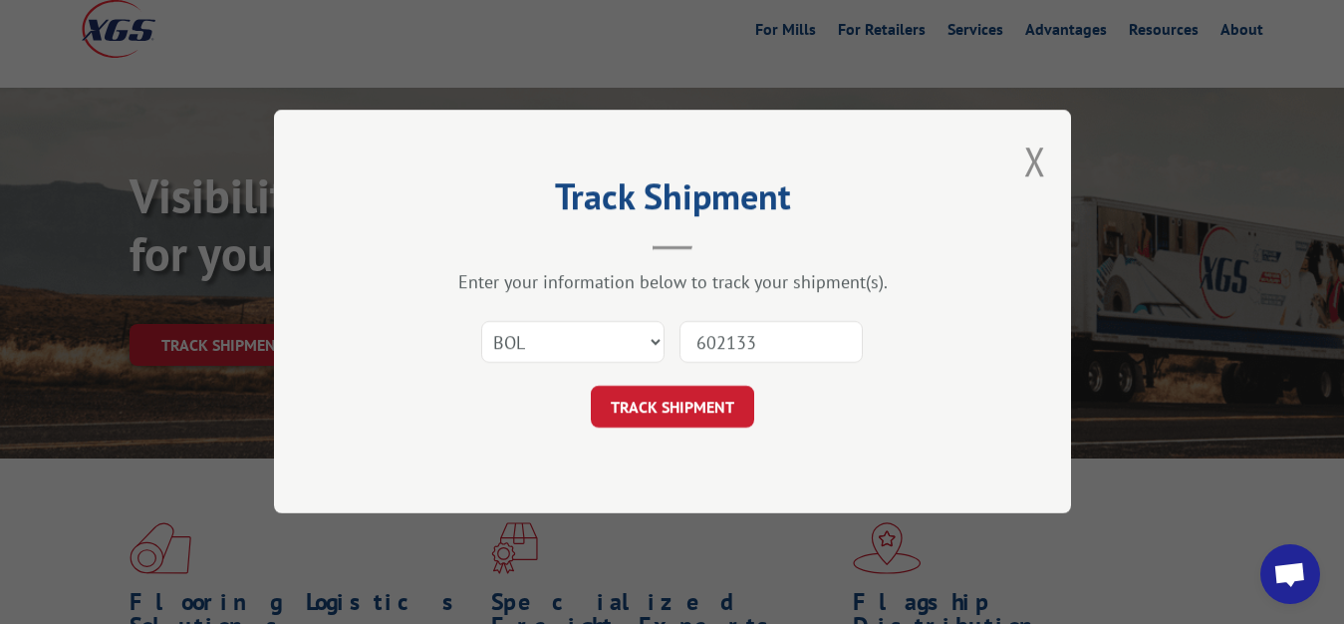
type input "6021331"
click button "TRACK SHIPMENT" at bounding box center [672, 408] width 163 height 42
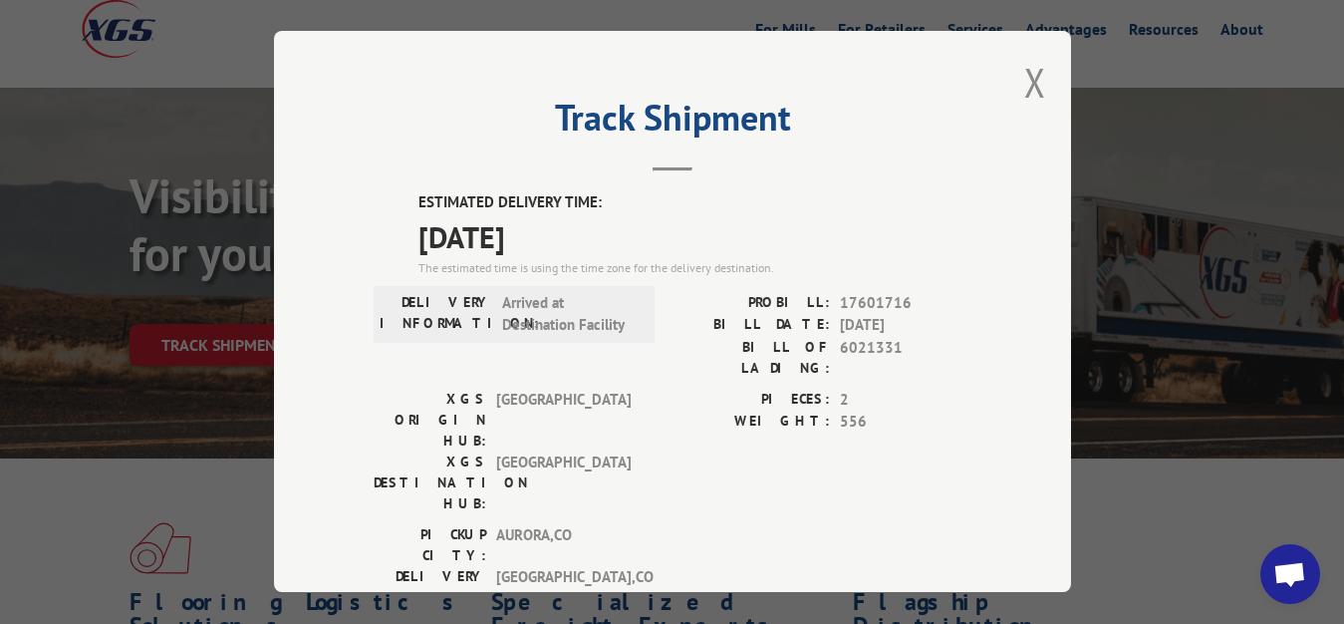
drag, startPoint x: 1023, startPoint y: 82, endPoint x: 595, endPoint y: 283, distance: 473.4
click at [1024, 81] on button "Close modal" at bounding box center [1035, 82] width 22 height 53
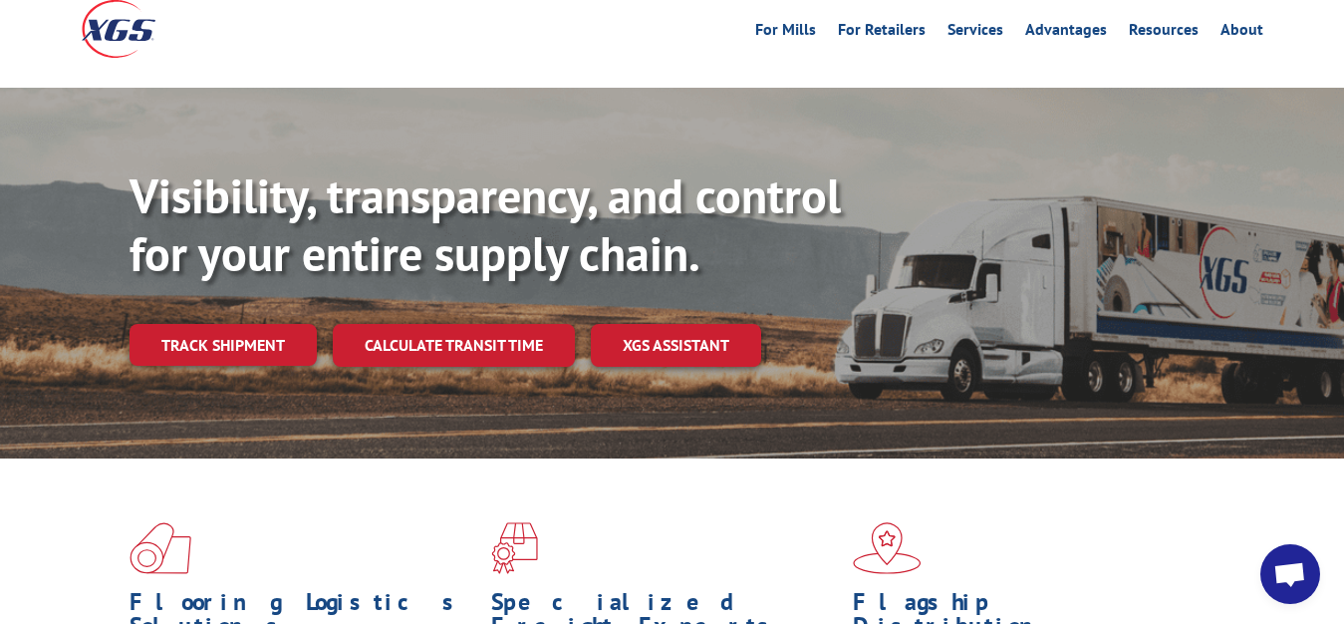
drag, startPoint x: 178, startPoint y: 309, endPoint x: 208, endPoint y: 309, distance: 29.9
click at [200, 324] on link "Track shipment" at bounding box center [223, 345] width 187 height 42
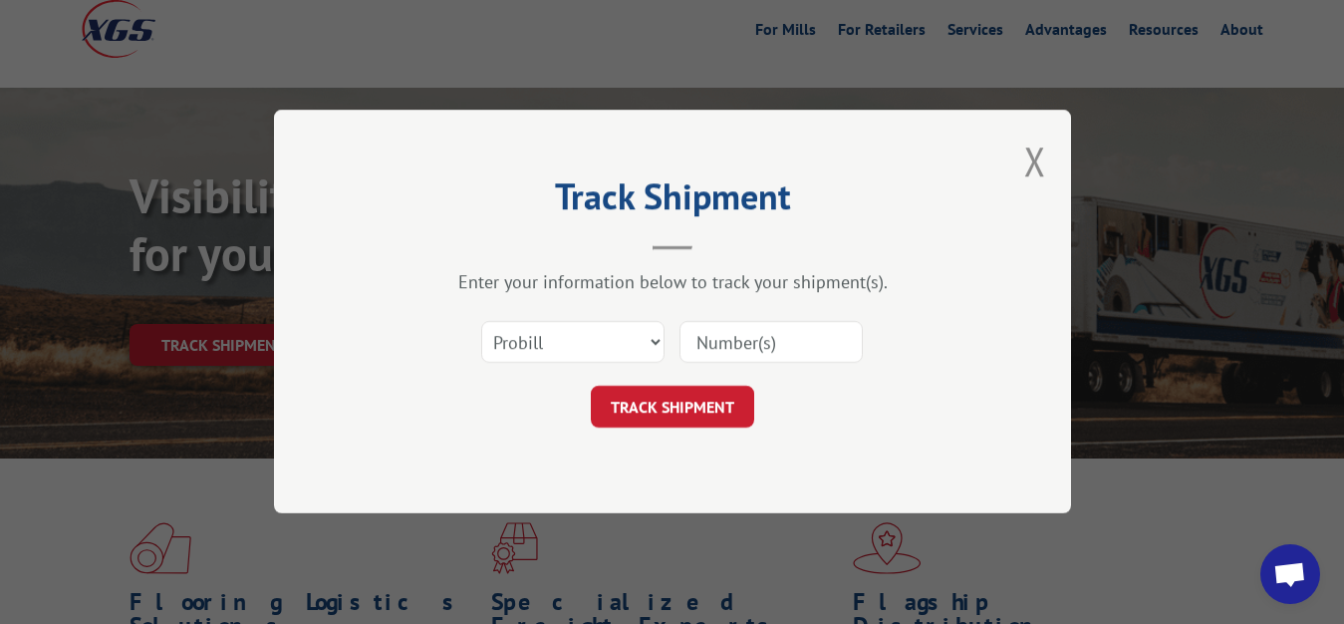
click at [526, 319] on div "Select category... Probill BOL PO" at bounding box center [673, 343] width 598 height 66
click at [481, 322] on select "Select category... Probill BOL PO" at bounding box center [572, 343] width 183 height 42
select select "bol"
click option "BOL" at bounding box center [0, 0] width 0 height 0
drag, startPoint x: 771, startPoint y: 335, endPoint x: 870, endPoint y: 205, distance: 162.8
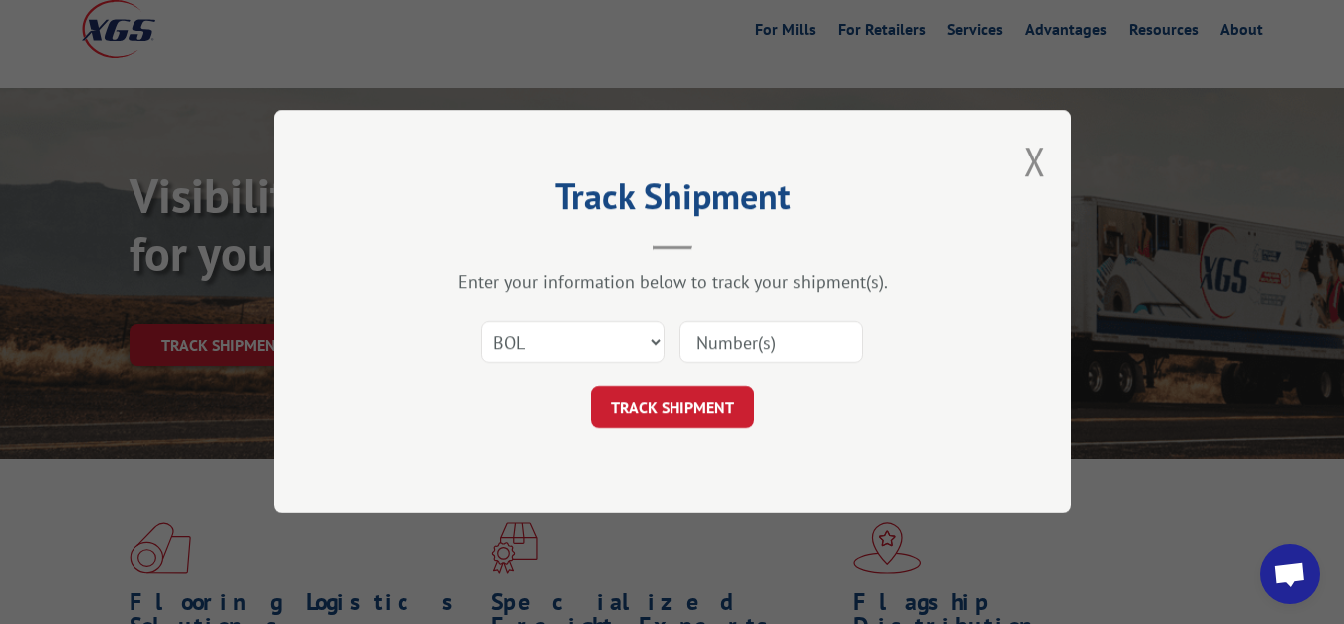
click at [771, 333] on input at bounding box center [771, 343] width 183 height 42
type input "6021330"
click button "TRACK SHIPMENT" at bounding box center [672, 408] width 163 height 42
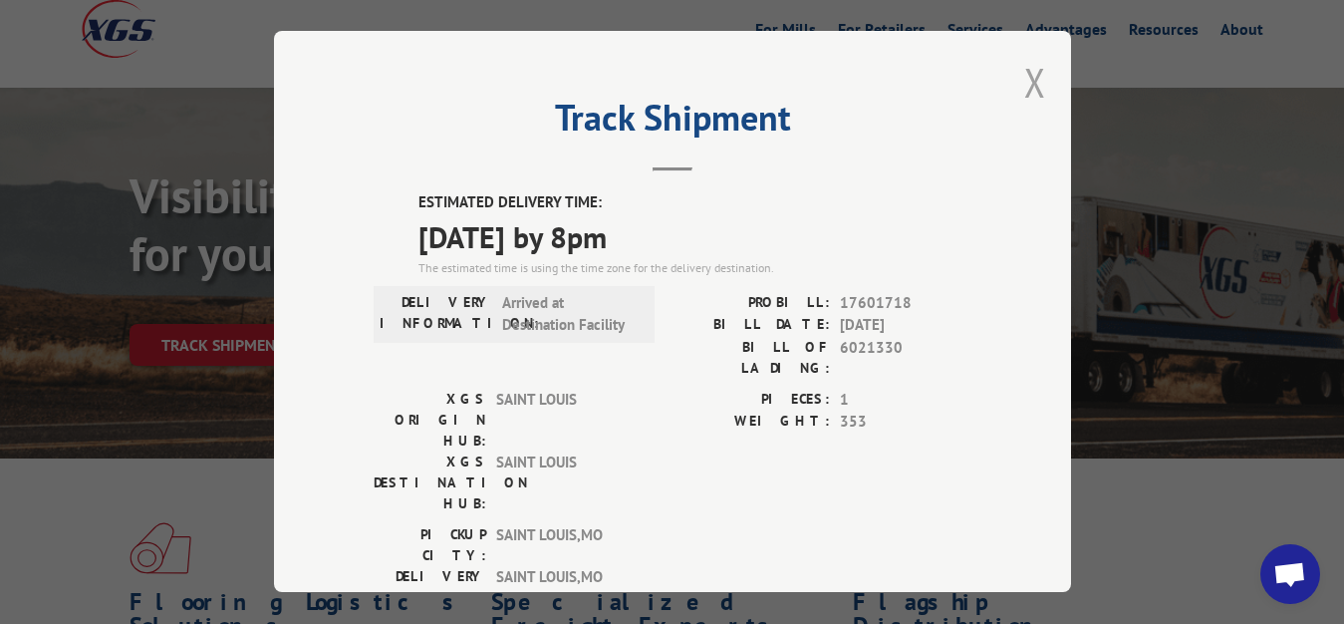
click at [1024, 71] on button "Close modal" at bounding box center [1035, 82] width 22 height 53
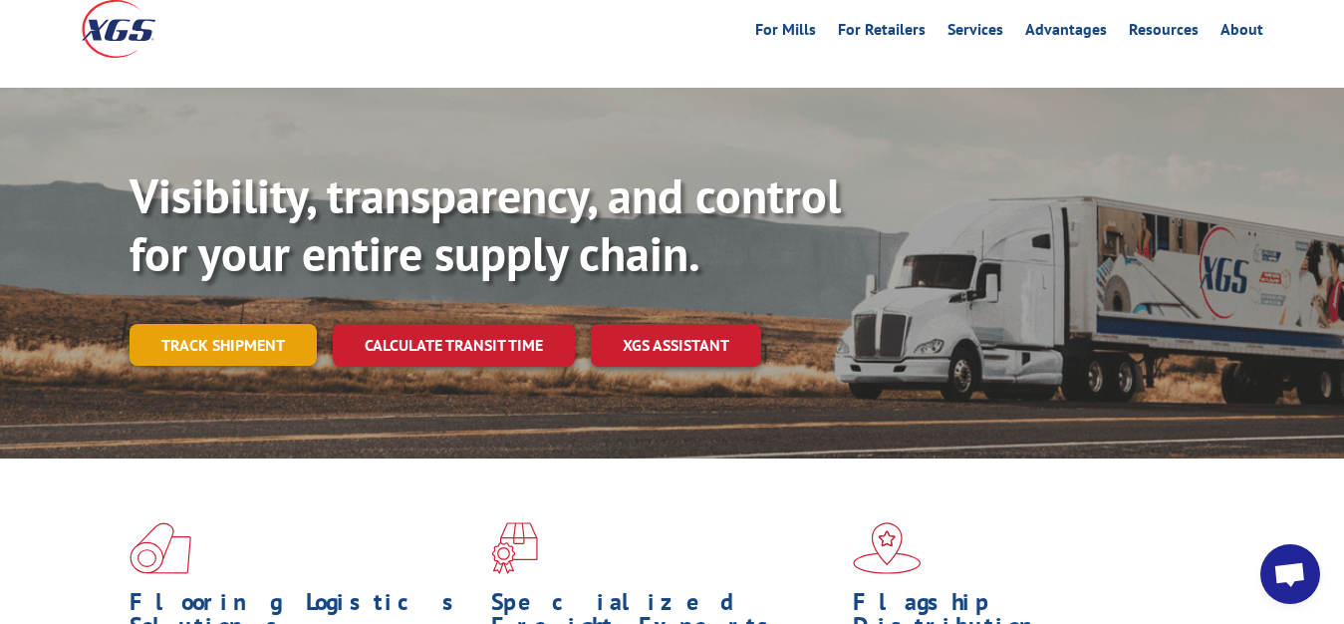
click at [190, 324] on link "Track shipment" at bounding box center [223, 345] width 187 height 42
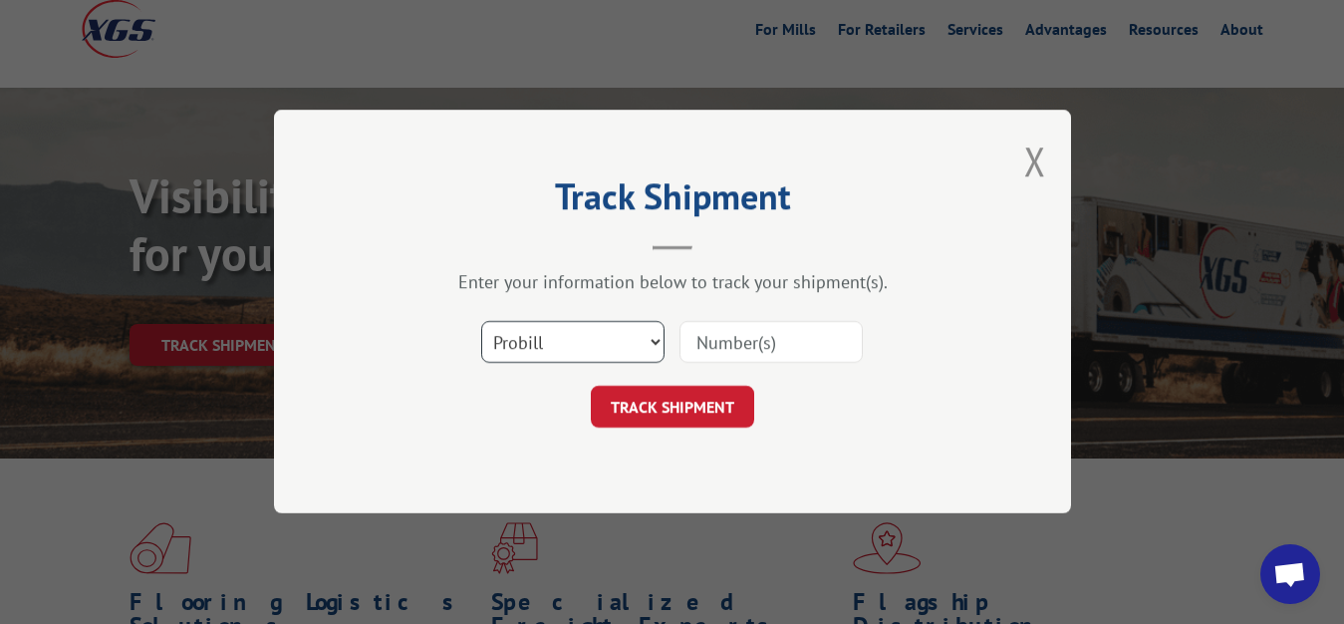
select select "bol"
click option "BOL" at bounding box center [0, 0] width 0 height 0
click at [747, 356] on input at bounding box center [771, 343] width 183 height 42
type input "6021482"
click button "TRACK SHIPMENT" at bounding box center [672, 408] width 163 height 42
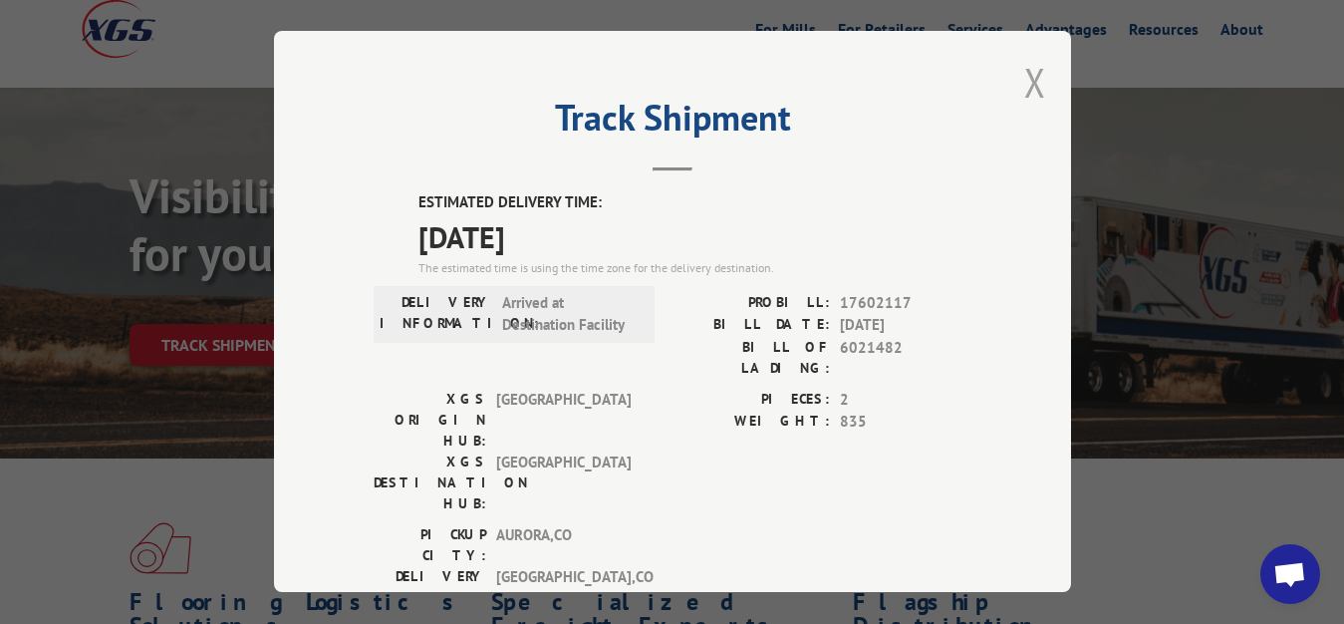
click at [1024, 78] on button "Close modal" at bounding box center [1035, 82] width 22 height 53
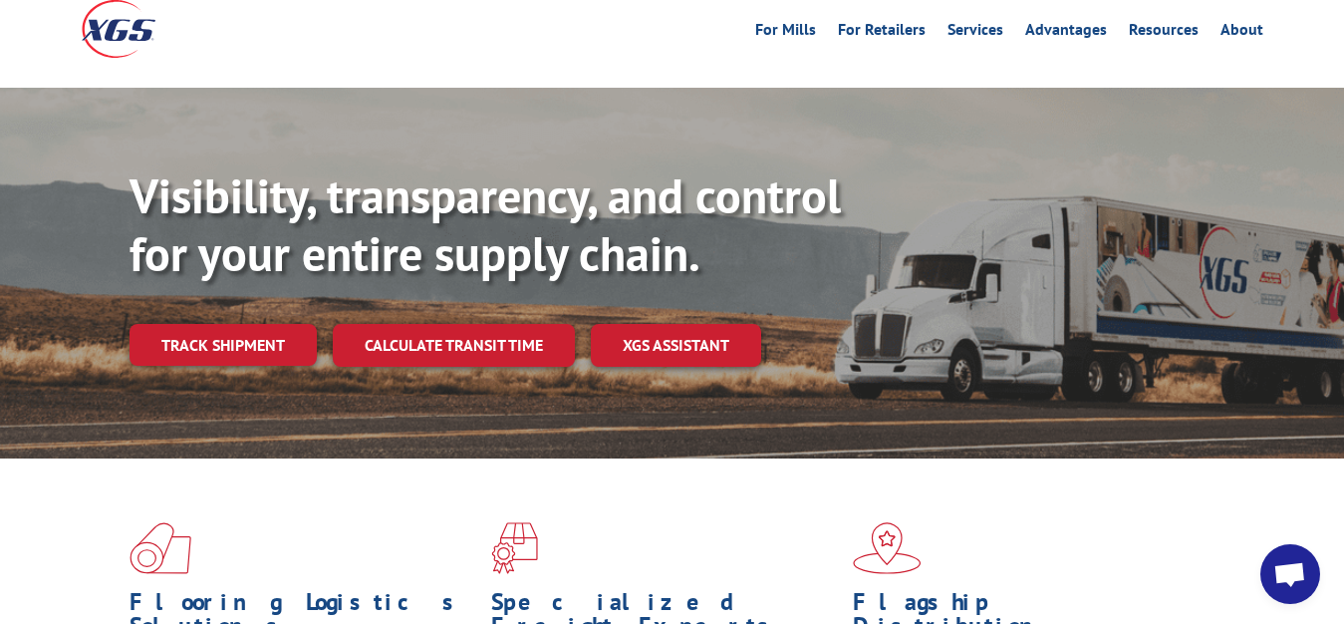
click at [213, 278] on div "Visibility, transparency, and control for your entire supply chain. Track shipm…" at bounding box center [737, 306] width 1215 height 278
click at [214, 324] on link "Track shipment" at bounding box center [223, 345] width 187 height 42
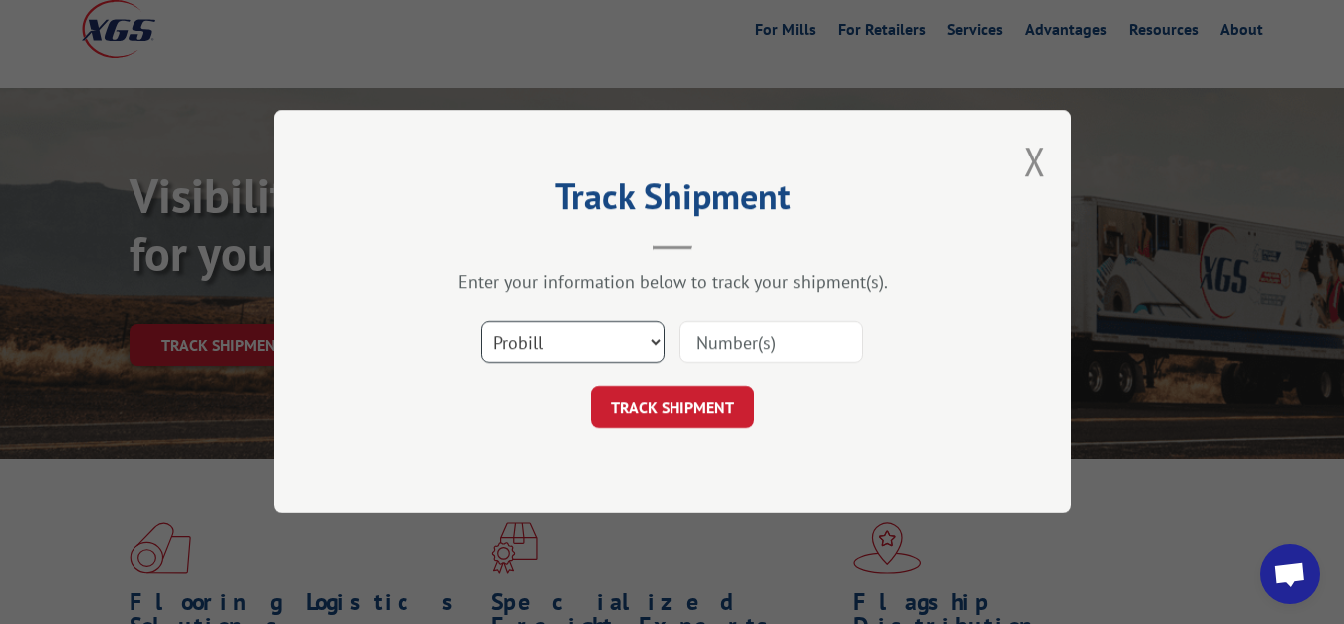
click at [481, 322] on select "Select category... Probill BOL PO" at bounding box center [572, 343] width 183 height 42
select select "bol"
click option "BOL" at bounding box center [0, 0] width 0 height 0
click at [739, 323] on input at bounding box center [771, 343] width 183 height 42
